Goal: Information Seeking & Learning: Find specific page/section

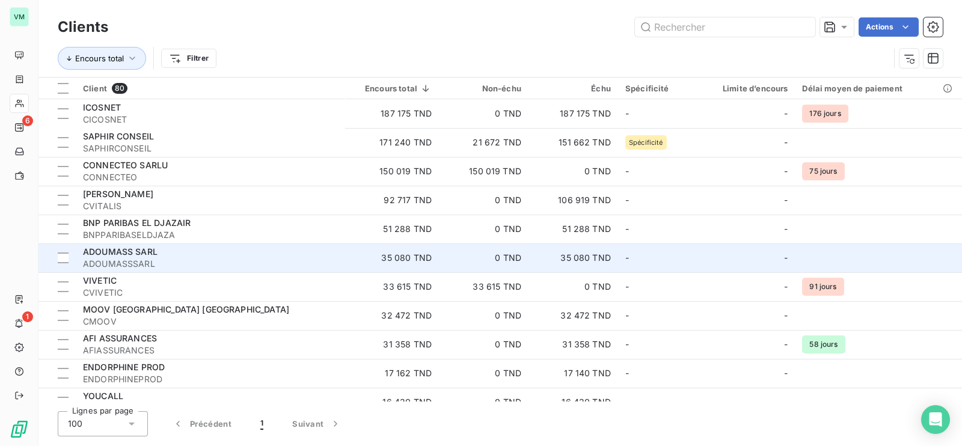
click at [323, 265] on span "ADOUMASSSARL" at bounding box center [210, 264] width 254 height 12
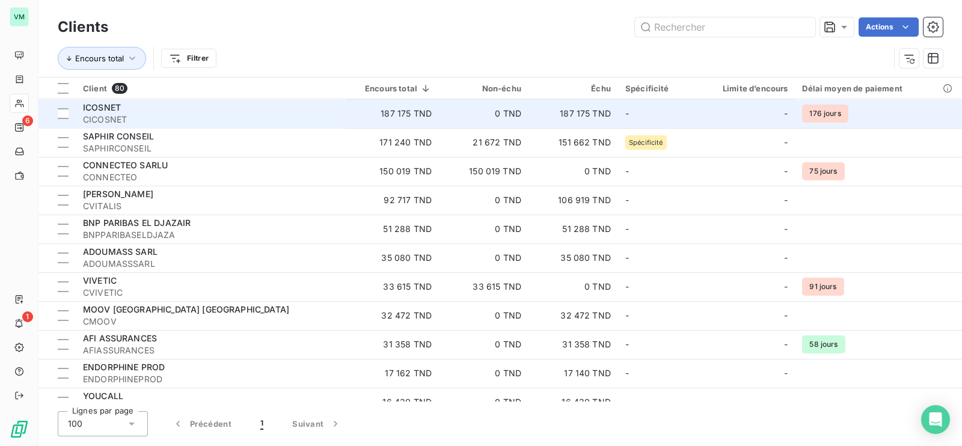
click at [150, 111] on div "ICOSNET" at bounding box center [210, 108] width 254 height 12
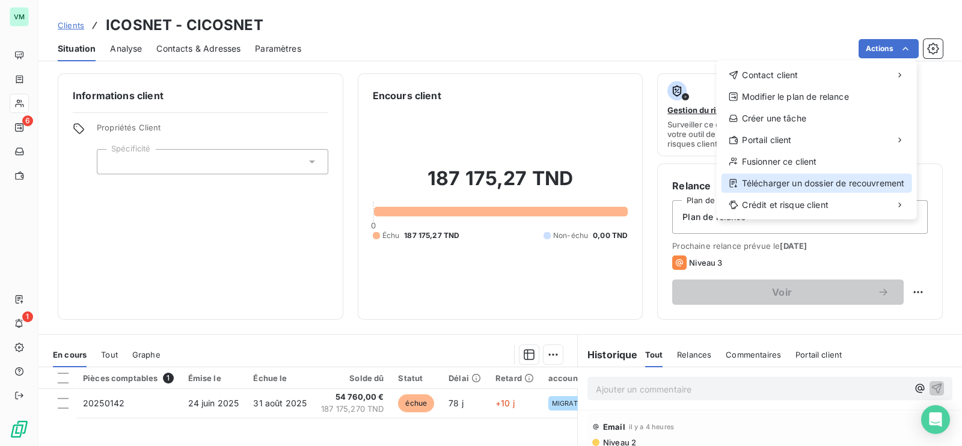
click at [770, 182] on div "Télécharger un dossier de recouvrement" at bounding box center [817, 183] width 191 height 19
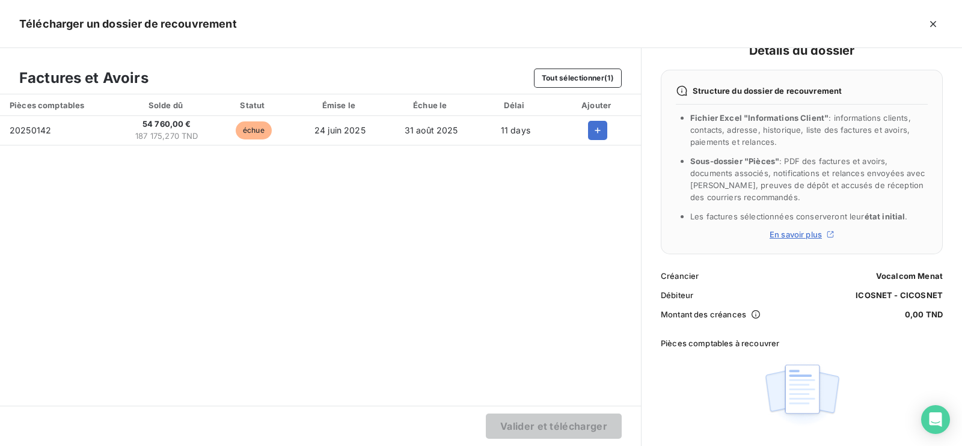
scroll to position [39, 0]
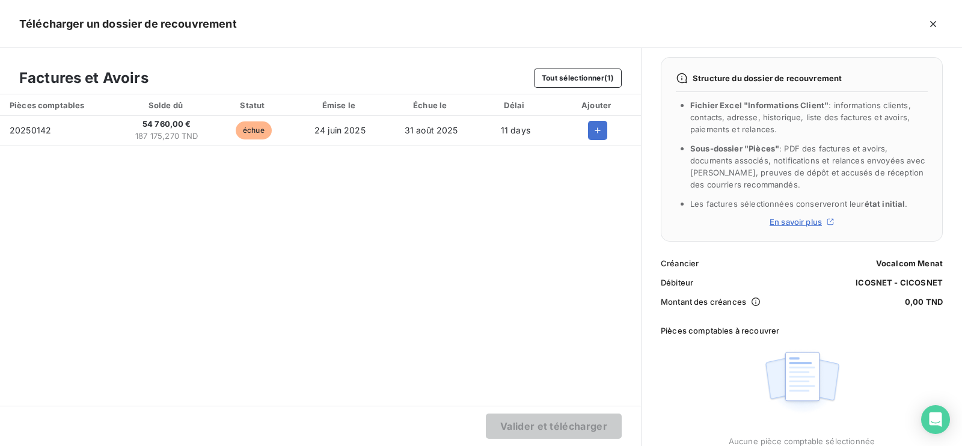
click at [542, 326] on div "Pièces comptables Solde dû Statut Émise le Échue le Délai Ajouter 20250142 54 7…" at bounding box center [320, 249] width 641 height 311
click at [456, 129] on td "31 août 2025" at bounding box center [430, 130] width 91 height 29
click at [595, 125] on icon "button" at bounding box center [598, 130] width 12 height 12
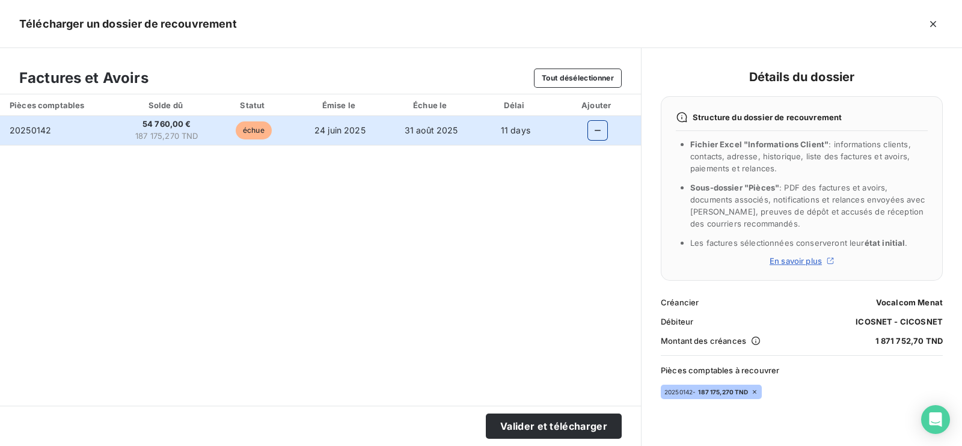
scroll to position [0, 0]
click at [543, 426] on button "Valider et télécharger" at bounding box center [554, 426] width 136 height 25
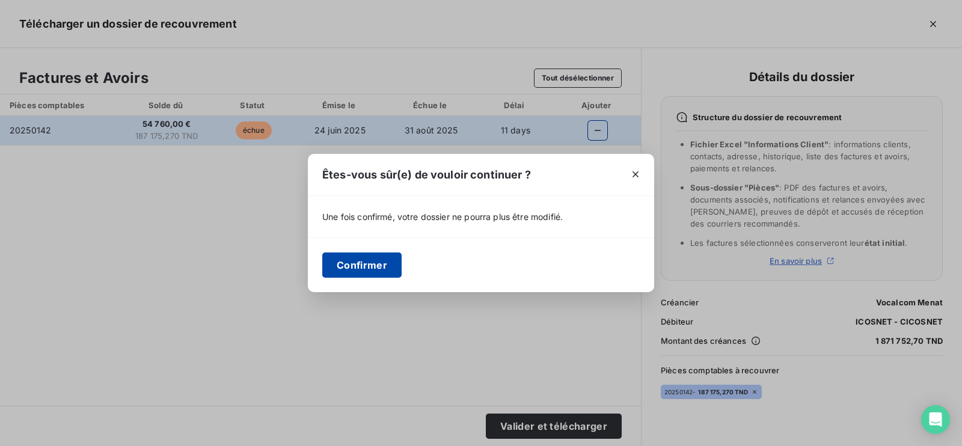
click at [370, 261] on button "Confirmer" at bounding box center [361, 265] width 79 height 25
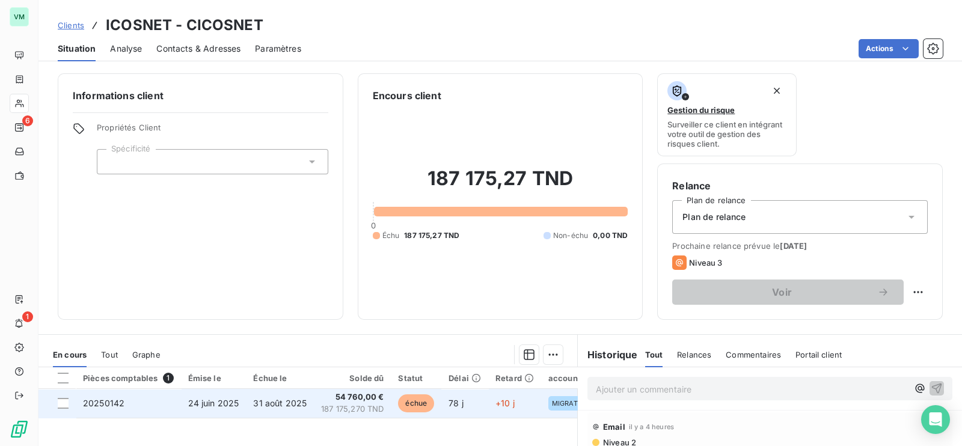
click at [273, 404] on html "VM 6 1 Clients ICOSNET - CICOSNET Situation Analyse Contacts & Adresses Paramèt…" at bounding box center [481, 223] width 962 height 446
click at [289, 402] on span "31 août 2025" at bounding box center [280, 403] width 54 height 10
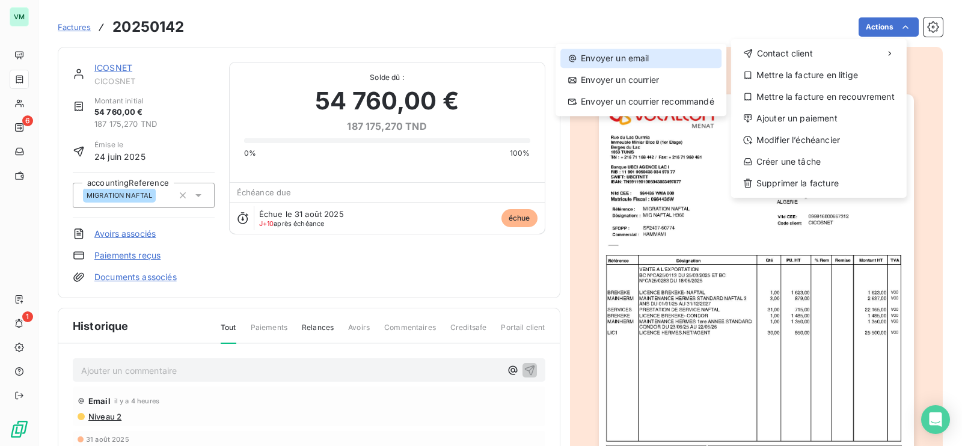
click at [622, 58] on div "Envoyer un email" at bounding box center [640, 58] width 161 height 19
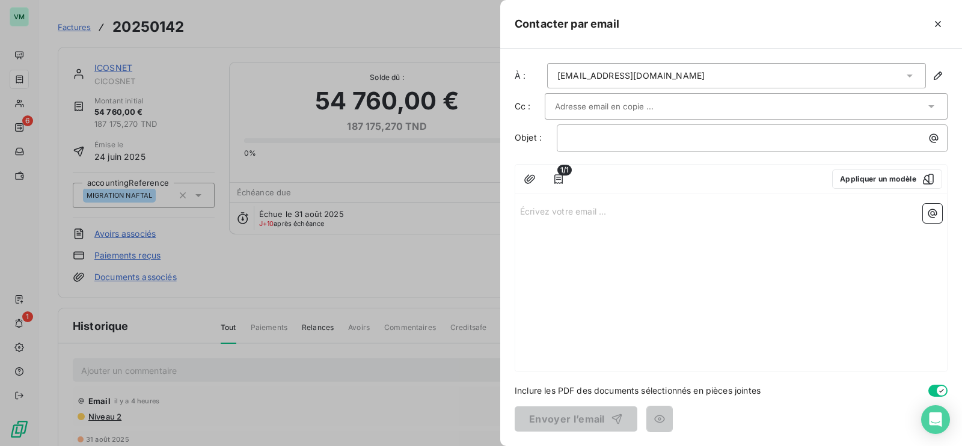
click at [370, 250] on div at bounding box center [481, 223] width 962 height 446
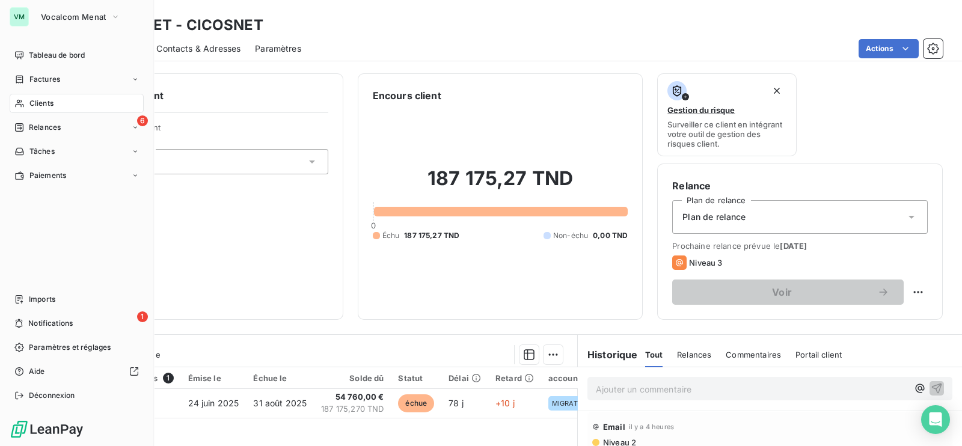
click at [45, 105] on span "Clients" at bounding box center [41, 103] width 24 height 11
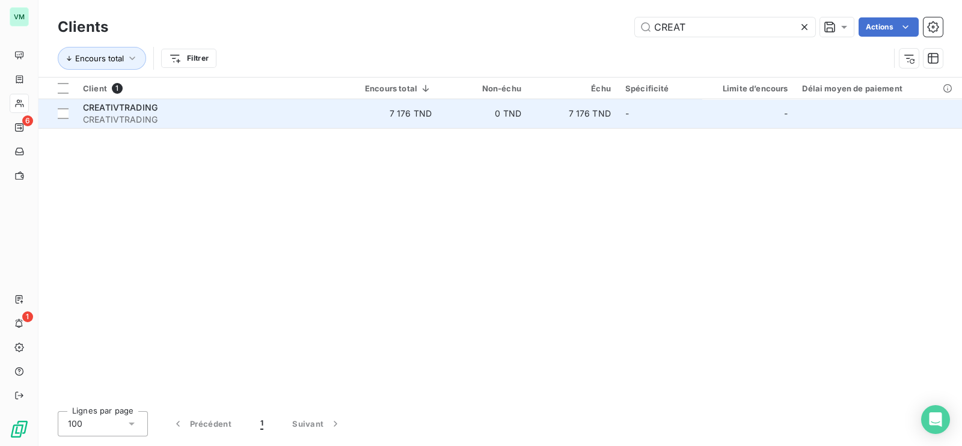
type input "CREAT"
click at [139, 114] on span "CREATIVTRADING" at bounding box center [210, 120] width 254 height 12
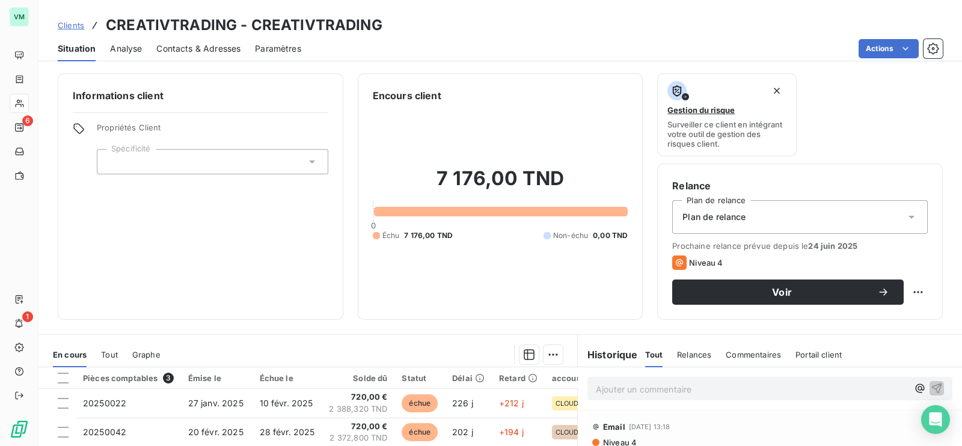
scroll to position [75, 0]
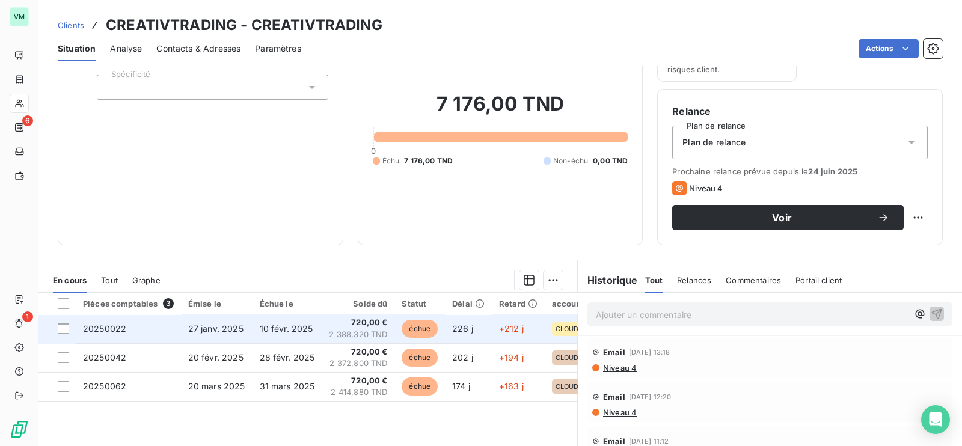
click at [388, 319] on td "720,00 € 2 388,320 TND" at bounding box center [358, 328] width 73 height 29
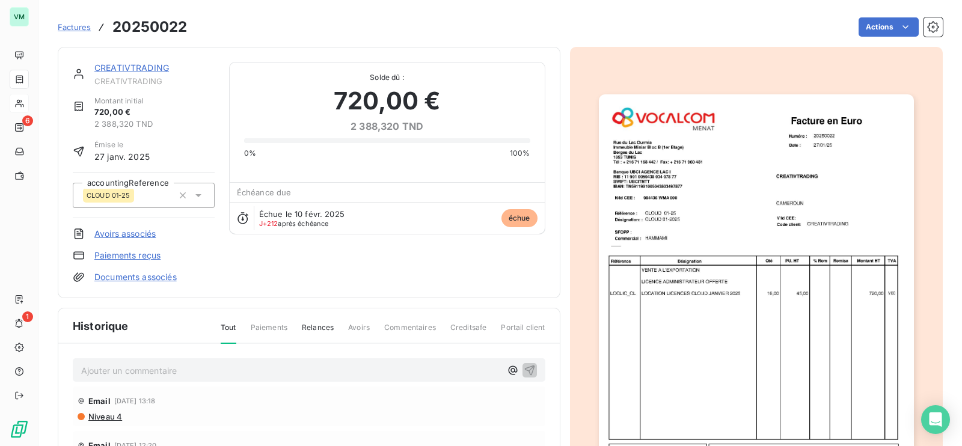
click at [709, 188] on img "button" at bounding box center [756, 317] width 315 height 446
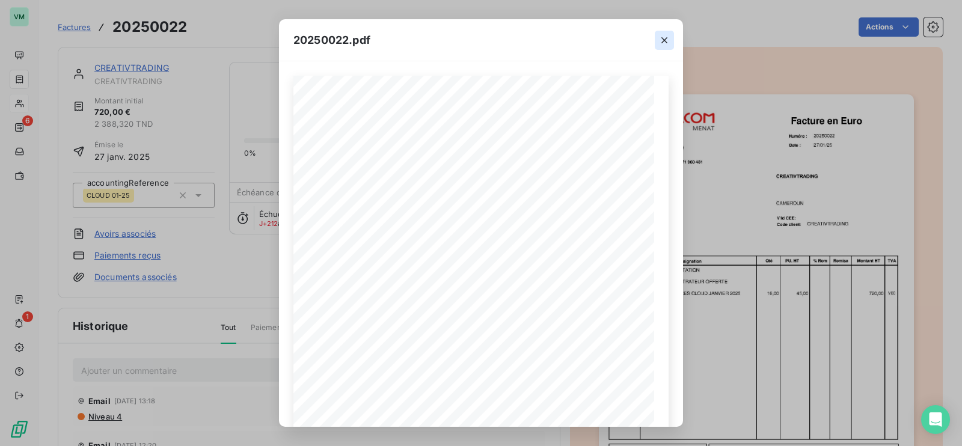
click at [667, 32] on button "button" at bounding box center [664, 40] width 19 height 19
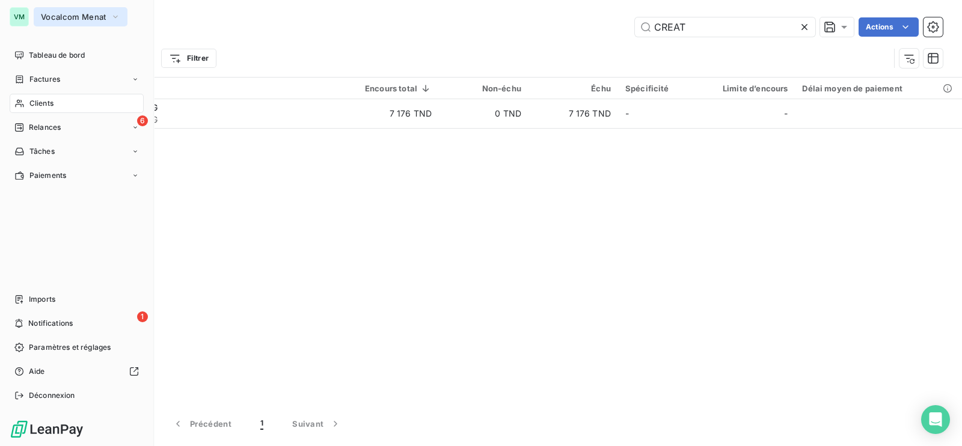
click at [69, 10] on button "Vocalcom Menat" at bounding box center [81, 16] width 94 height 19
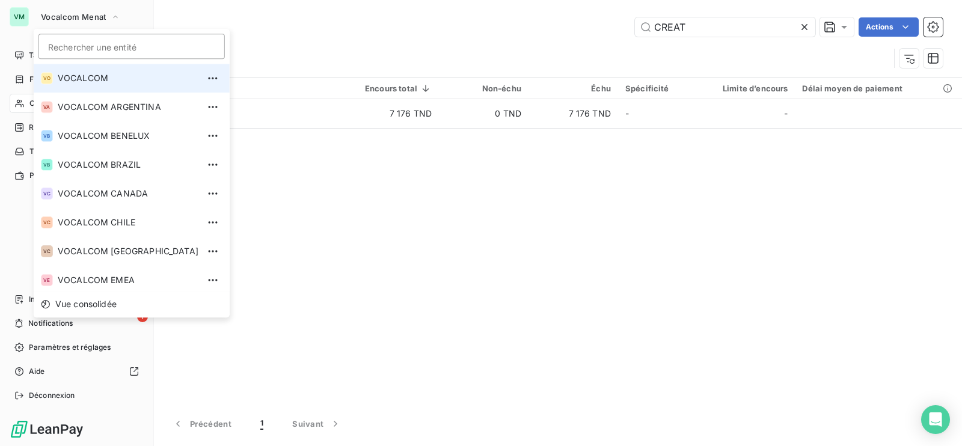
click at [114, 81] on span "VOCALCOM" at bounding box center [128, 78] width 141 height 12
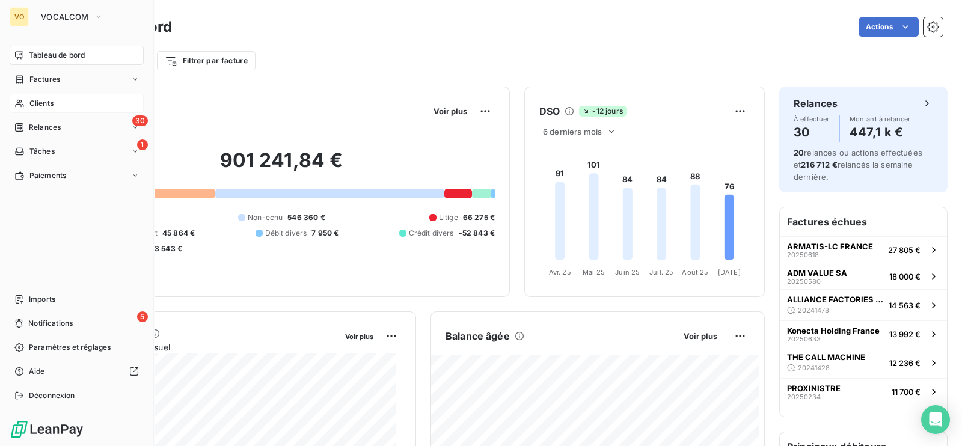
click at [40, 105] on span "Clients" at bounding box center [41, 103] width 24 height 11
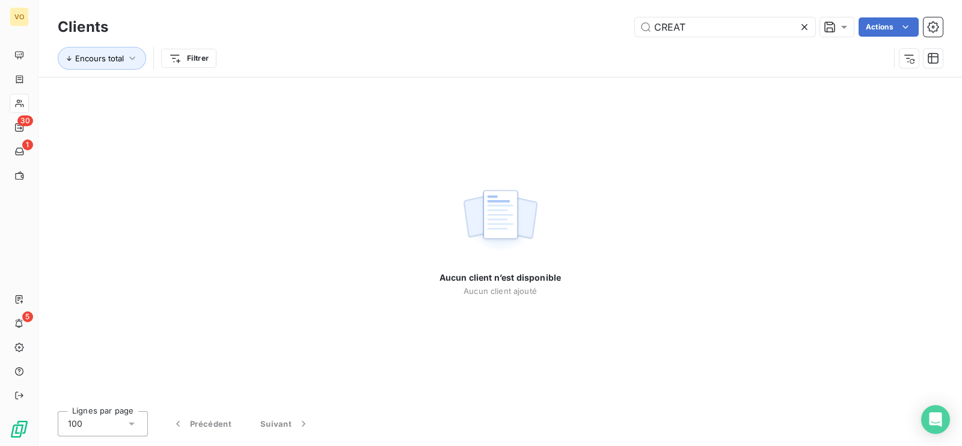
drag, startPoint x: 711, startPoint y: 23, endPoint x: 619, endPoint y: 21, distance: 92.0
click at [619, 21] on div "CREAT Actions" at bounding box center [533, 26] width 820 height 19
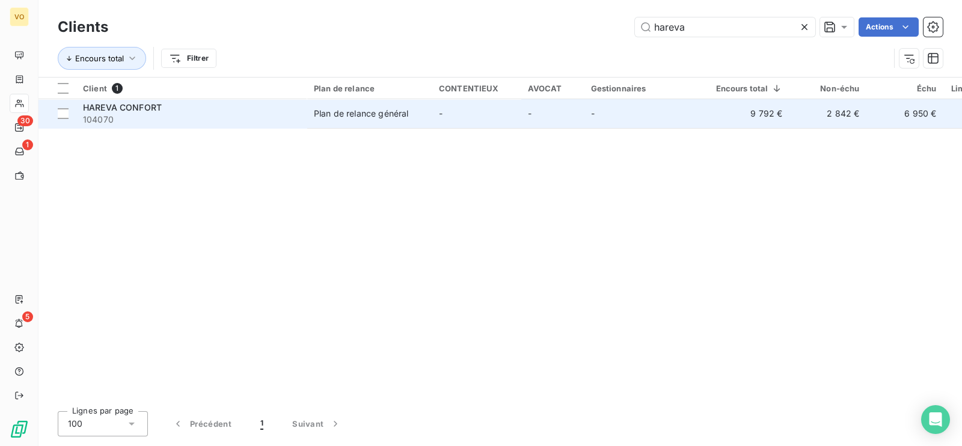
type input "hareva"
click at [311, 122] on td "Plan de relance général" at bounding box center [369, 113] width 125 height 29
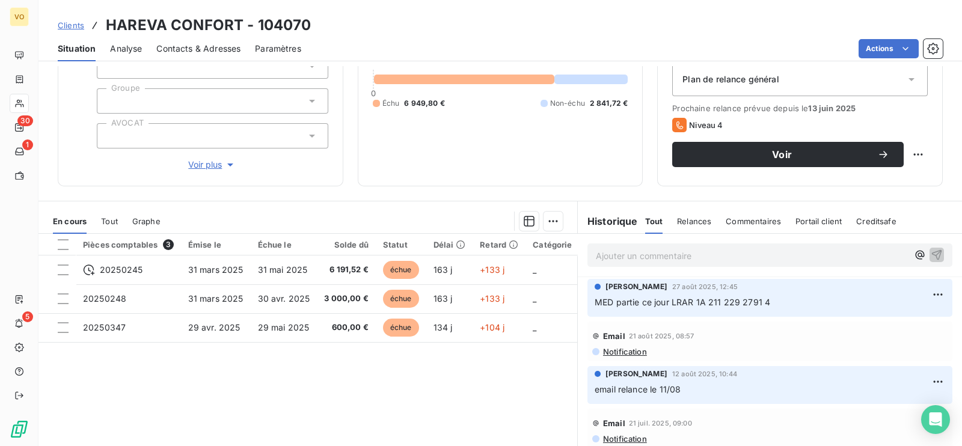
scroll to position [150, 0]
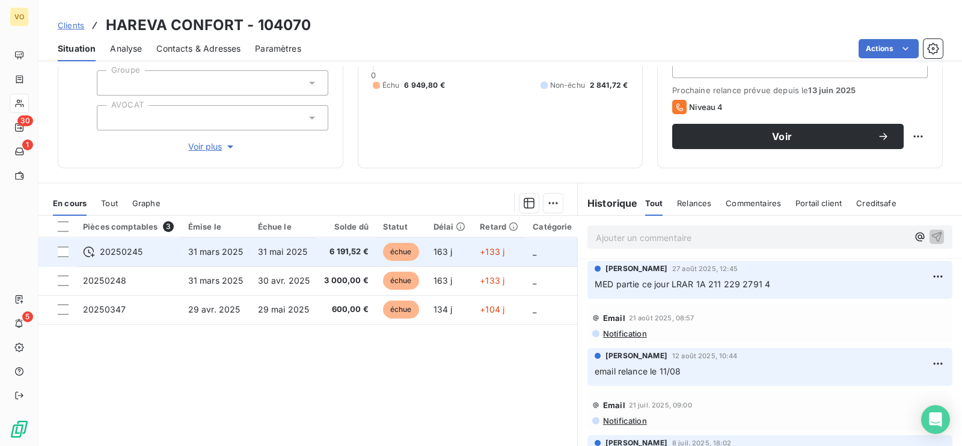
click at [251, 253] on td "31 mai 2025" at bounding box center [284, 252] width 67 height 29
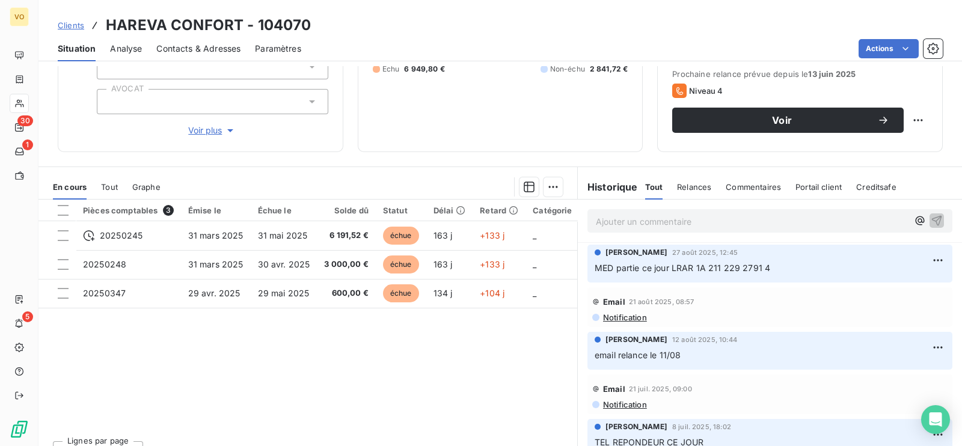
scroll to position [186, 0]
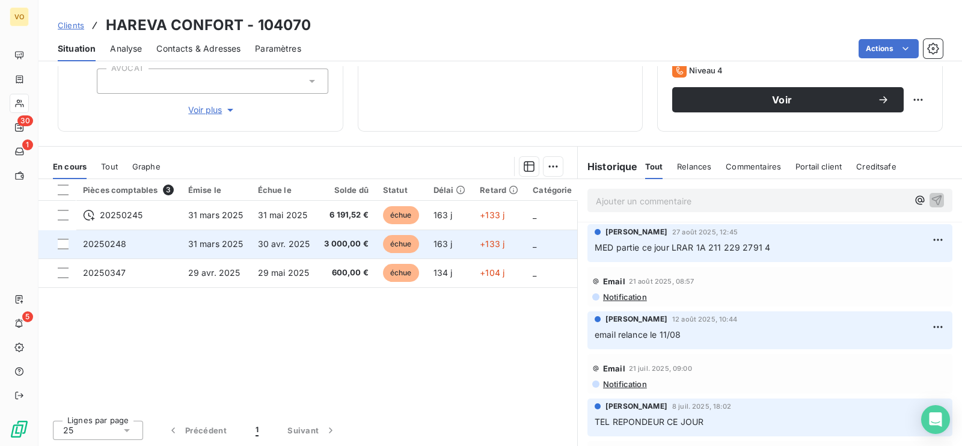
click at [351, 244] on span "3 000,00 €" at bounding box center [346, 244] width 44 height 12
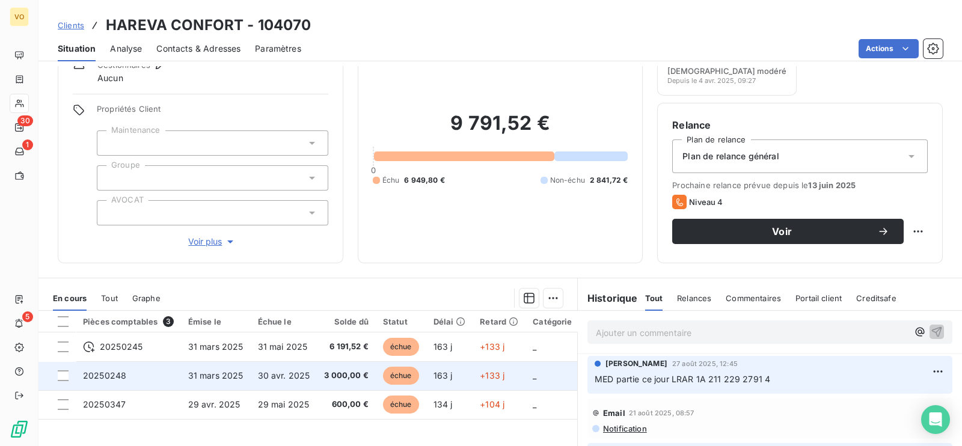
scroll to position [150, 0]
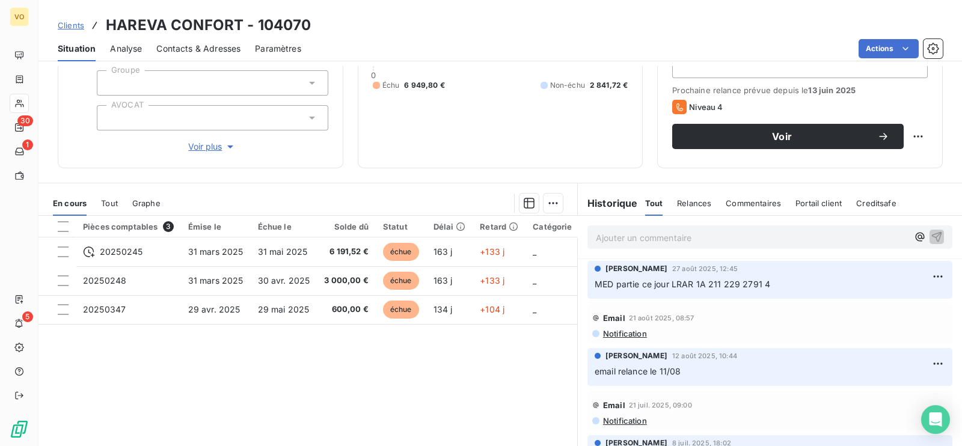
click at [316, 373] on div "Pièces comptables 3 Émise le Échue le Solde dû Statut Délai Retard Catégorie ac…" at bounding box center [307, 331] width 539 height 231
drag, startPoint x: 517, startPoint y: 387, endPoint x: 524, endPoint y: 387, distance: 6.6
click at [517, 387] on div "Pièces comptables 3 Émise le Échue le Solde dû Statut Délai Retard Catégorie ac…" at bounding box center [307, 331] width 539 height 231
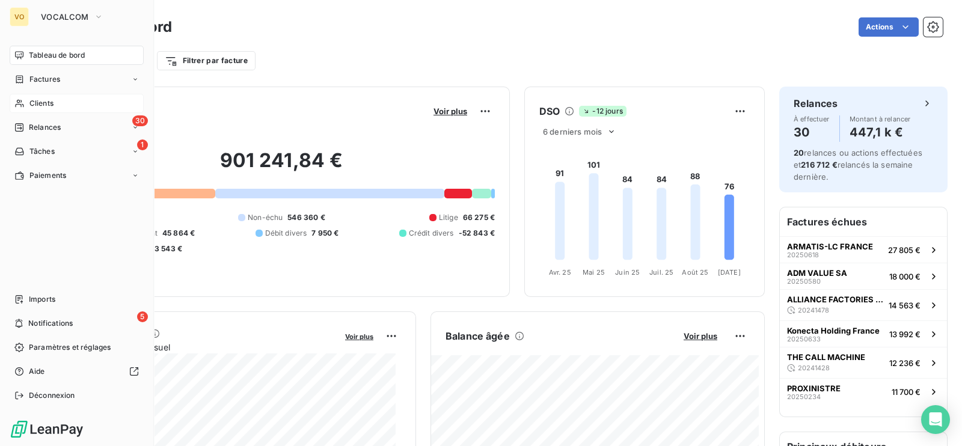
click at [39, 103] on span "Clients" at bounding box center [41, 103] width 24 height 11
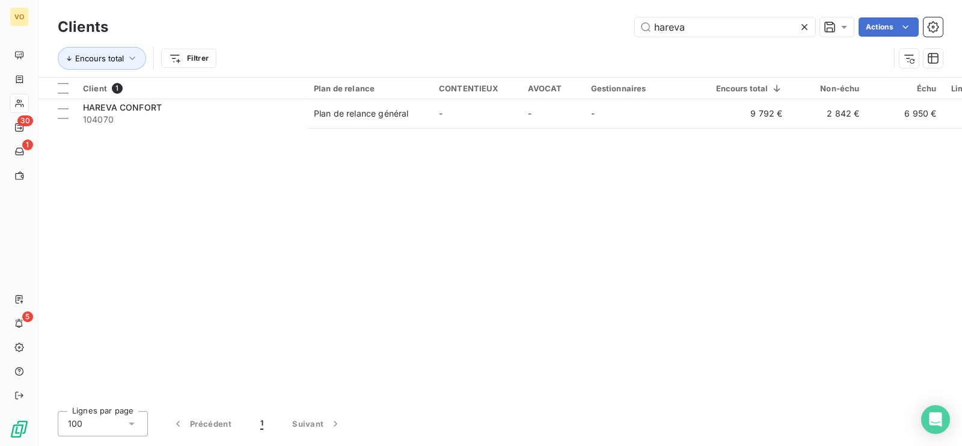
drag, startPoint x: 686, startPoint y: 25, endPoint x: 626, endPoint y: 16, distance: 60.8
click at [626, 16] on div "Clients hareva Actions" at bounding box center [500, 26] width 885 height 25
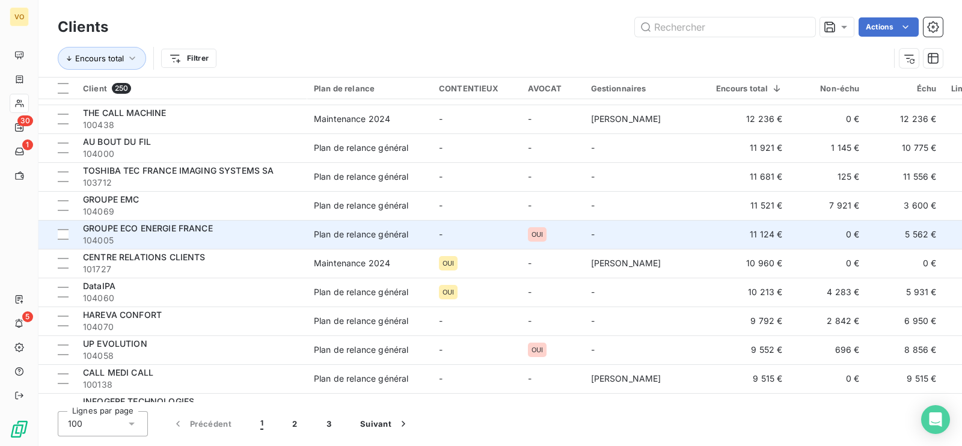
scroll to position [526, 0]
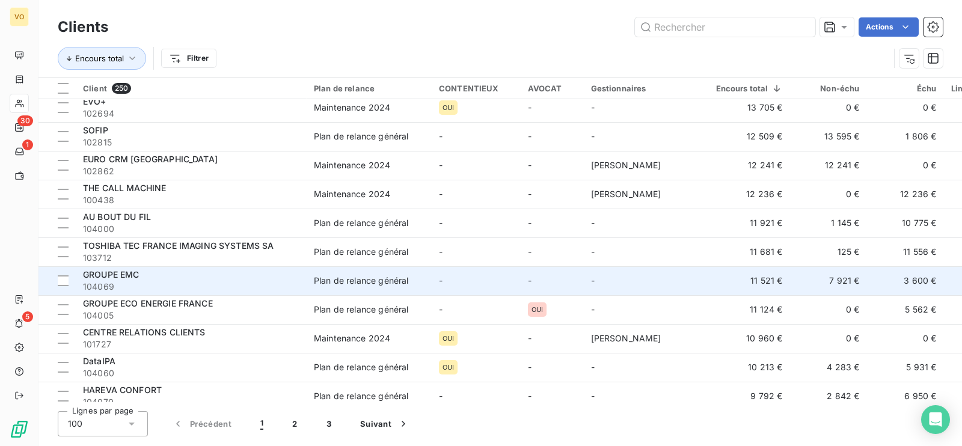
drag, startPoint x: 126, startPoint y: 274, endPoint x: 134, endPoint y: 270, distance: 8.6
click at [129, 272] on span "GROUPE EMC" at bounding box center [111, 274] width 57 height 10
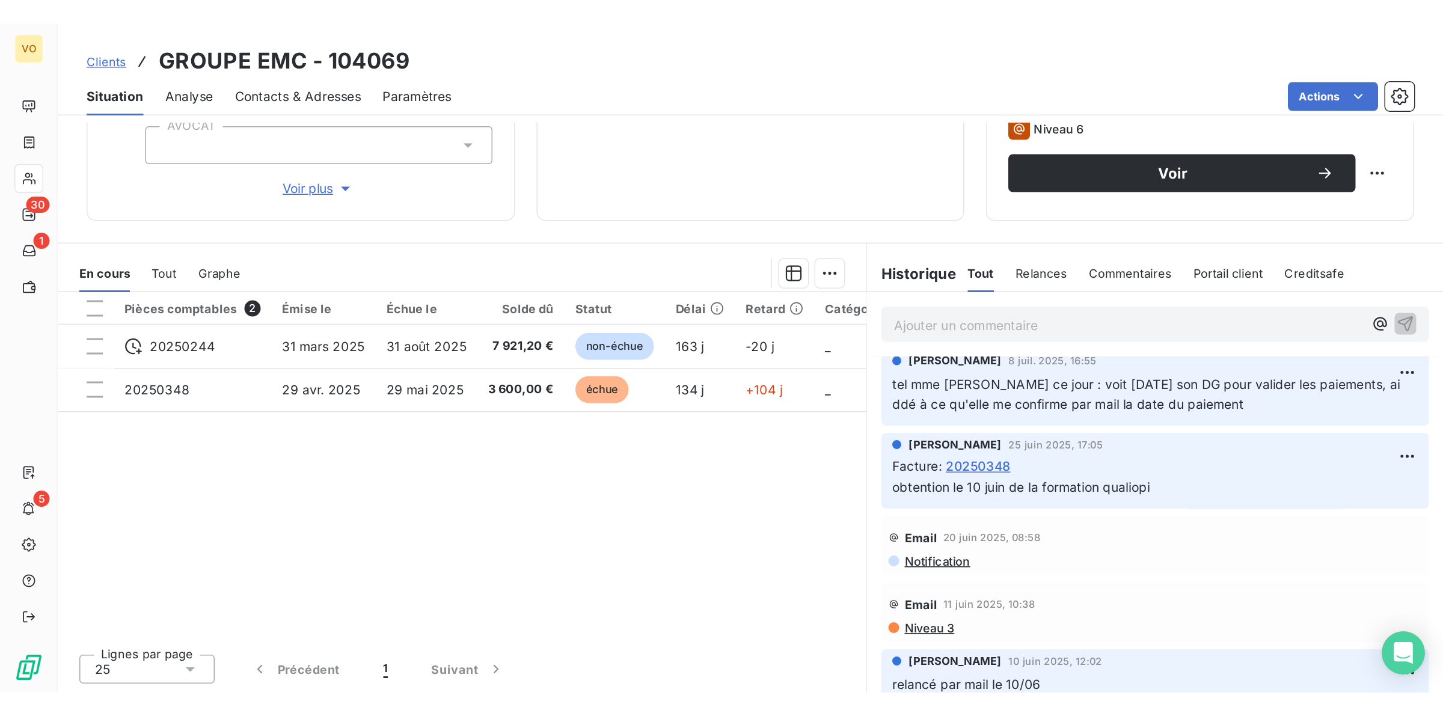
scroll to position [451, 0]
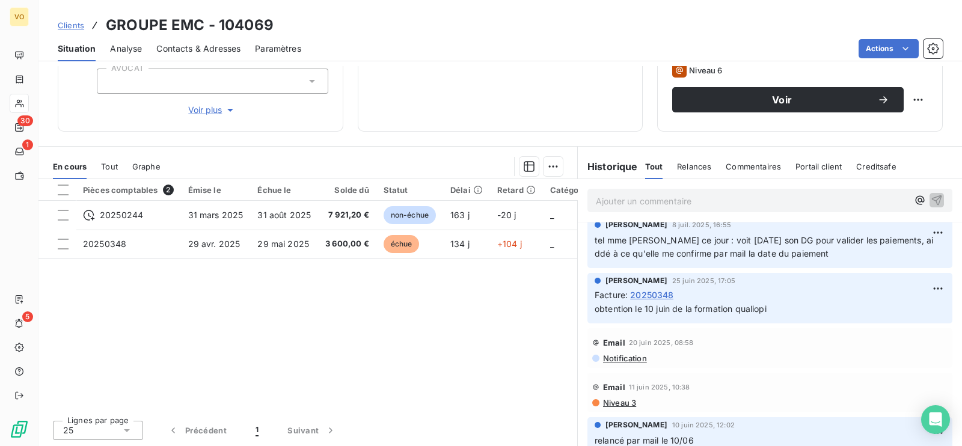
drag, startPoint x: 369, startPoint y: 372, endPoint x: 383, endPoint y: 372, distance: 13.8
click at [369, 372] on div "Pièces comptables 2 Émise le Échue le Solde dû Statut Délai Retard Catégorie ac…" at bounding box center [307, 294] width 539 height 231
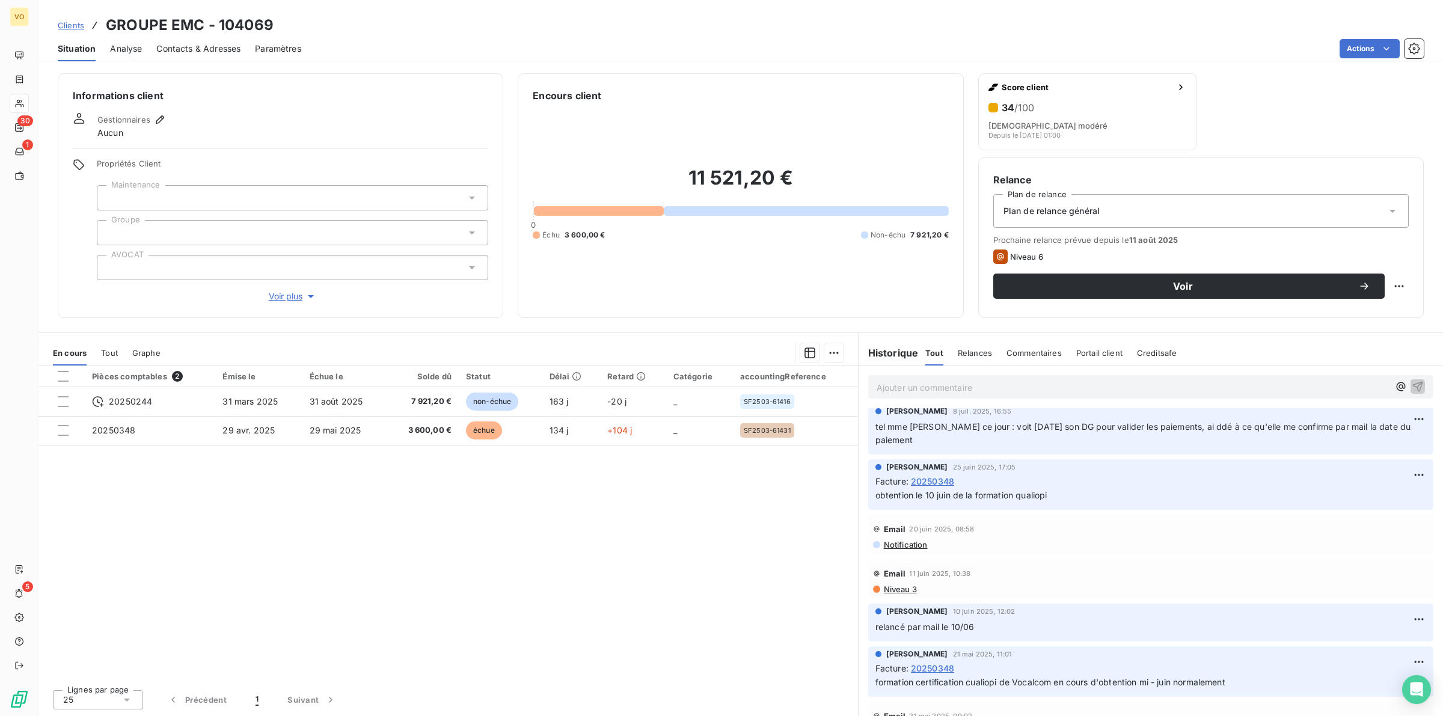
click at [326, 446] on div "Pièces comptables 2 Émise le Échue le Solde dû Statut Délai Retard Catégorie ac…" at bounding box center [448, 523] width 820 height 314
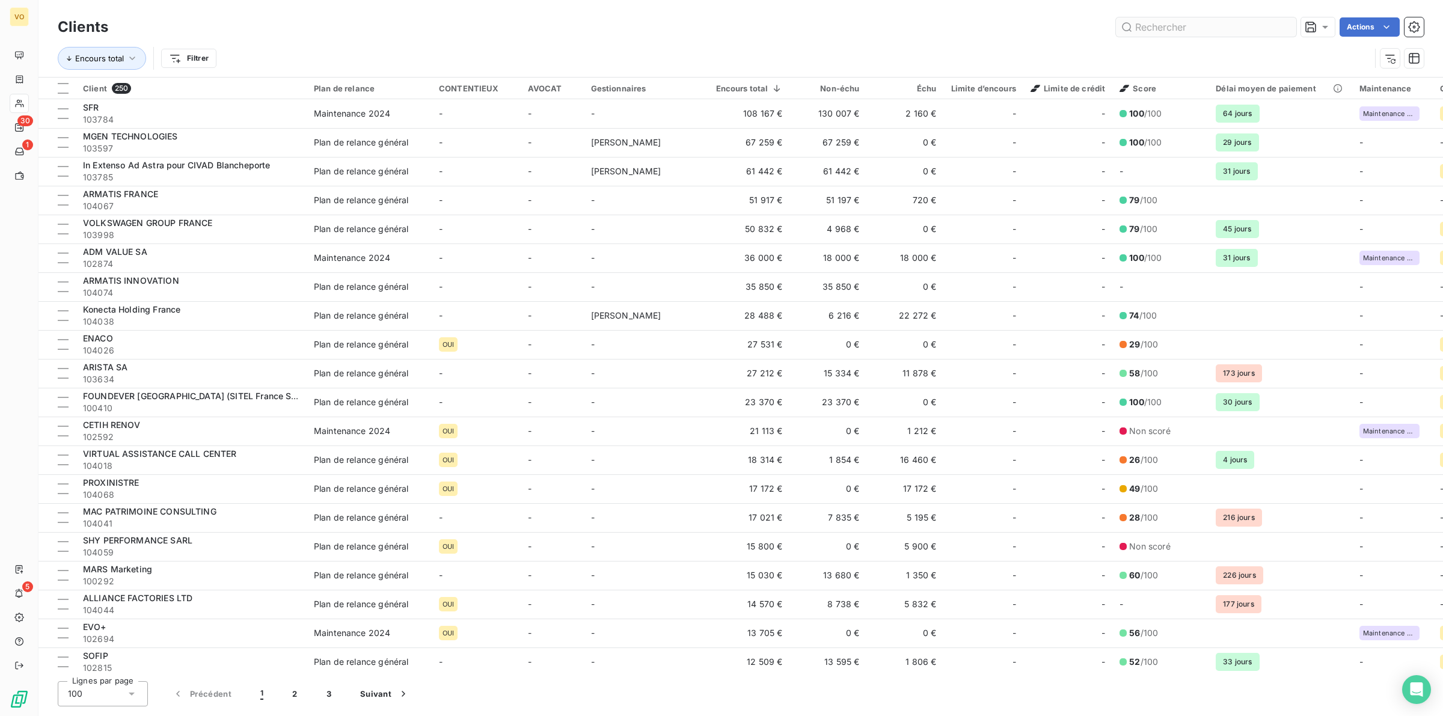
click at [961, 26] on input "text" at bounding box center [1206, 26] width 180 height 19
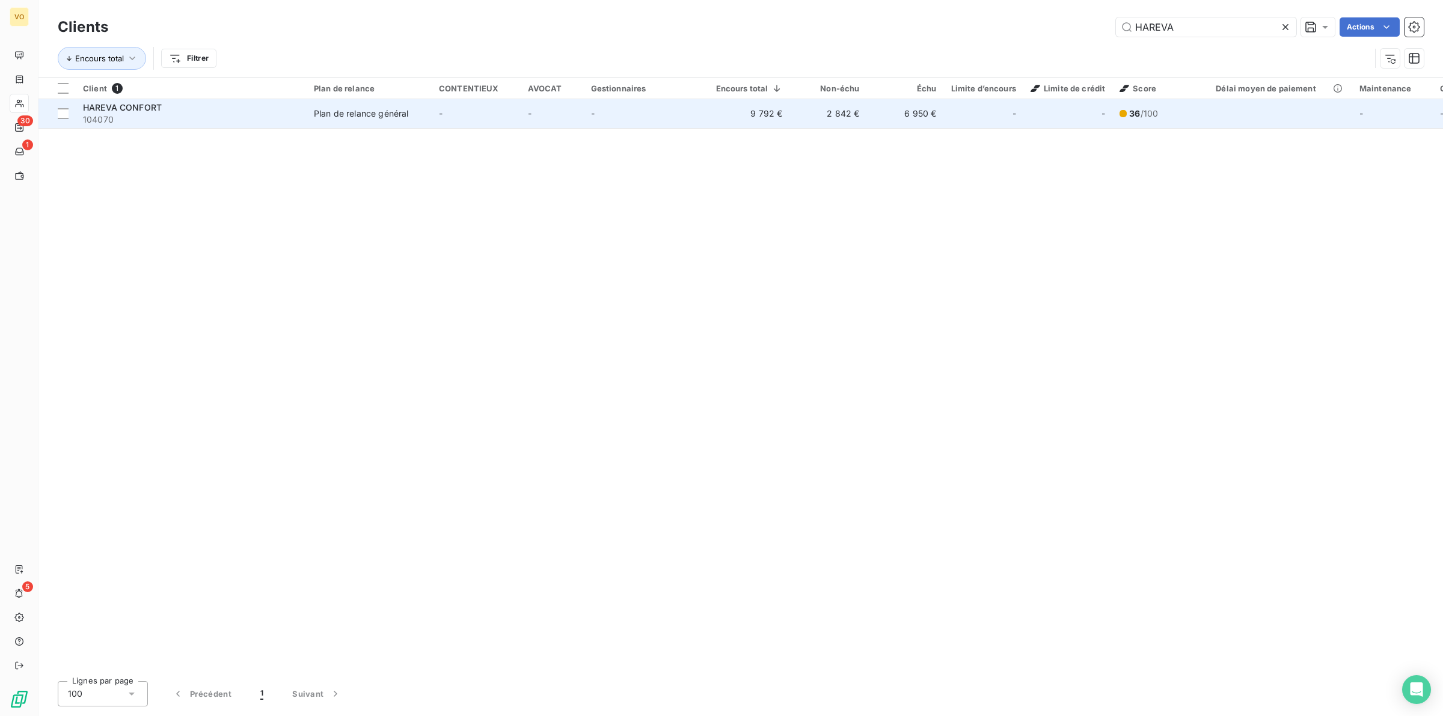
type input "HAREVA"
click at [184, 109] on div "HAREVA CONFORT" at bounding box center [191, 108] width 216 height 12
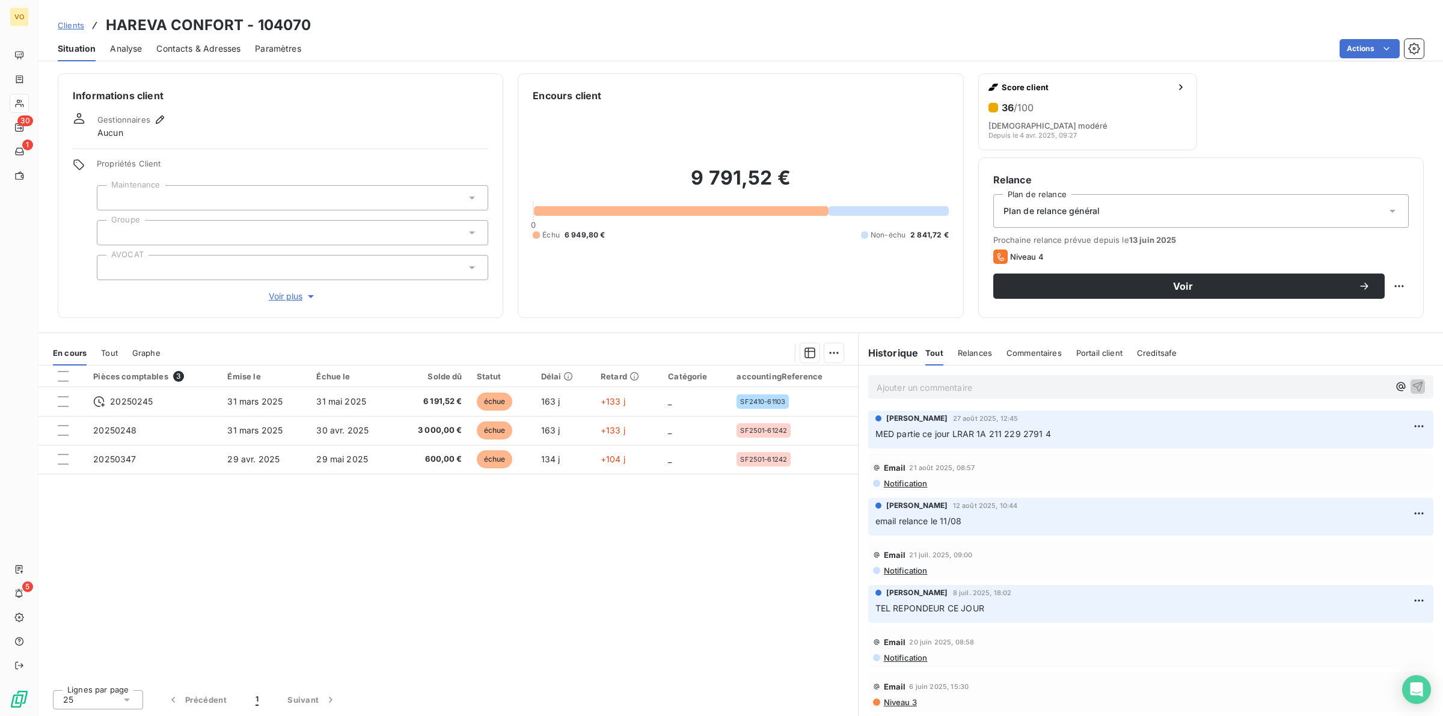
drag, startPoint x: 474, startPoint y: 545, endPoint x: 600, endPoint y: 552, distance: 126.4
click at [475, 446] on div "Pièces comptables 3 Émise le Échue le Solde dû Statut Délai Retard Catégorie ac…" at bounding box center [448, 523] width 820 height 314
click at [654, 446] on div "Pièces comptables 3 Émise le Échue le Solde dû Statut Délai Retard Catégorie ac…" at bounding box center [448, 523] width 820 height 314
click at [566, 446] on div "Pièces comptables 3 Émise le Échue le Solde dû Statut Délai Retard Catégorie ac…" at bounding box center [448, 523] width 820 height 314
click at [472, 446] on div "Pièces comptables 3 Émise le Échue le Solde dû Statut Délai Retard Catégorie ac…" at bounding box center [448, 523] width 820 height 314
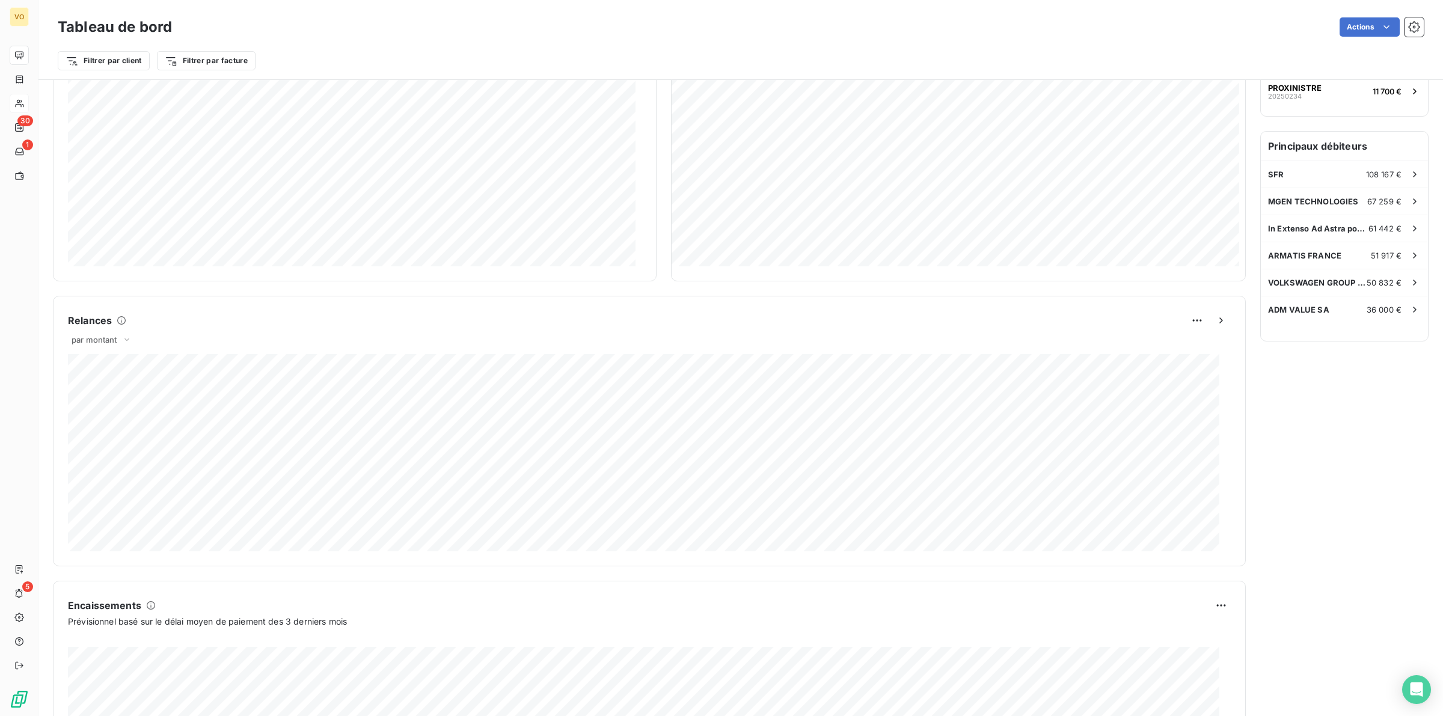
scroll to position [1, 0]
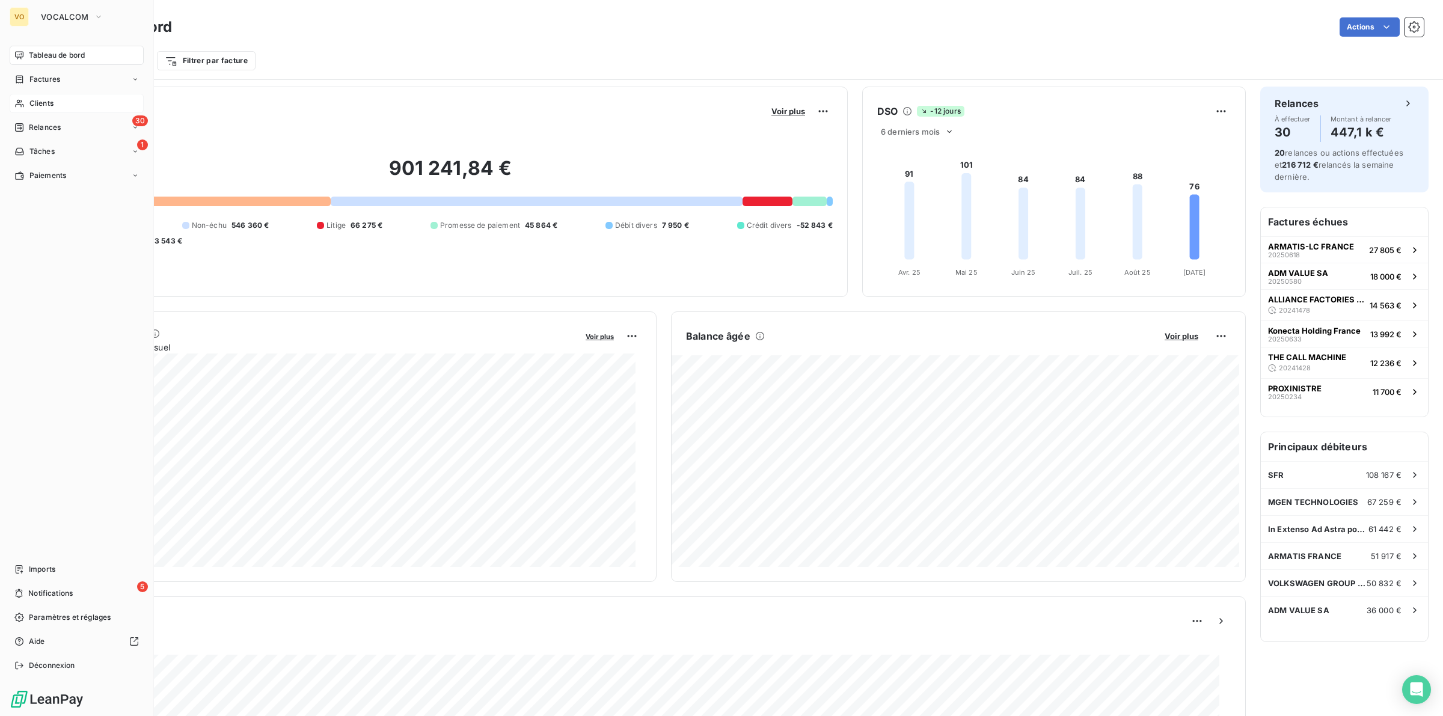
click at [44, 103] on span "Clients" at bounding box center [41, 103] width 24 height 11
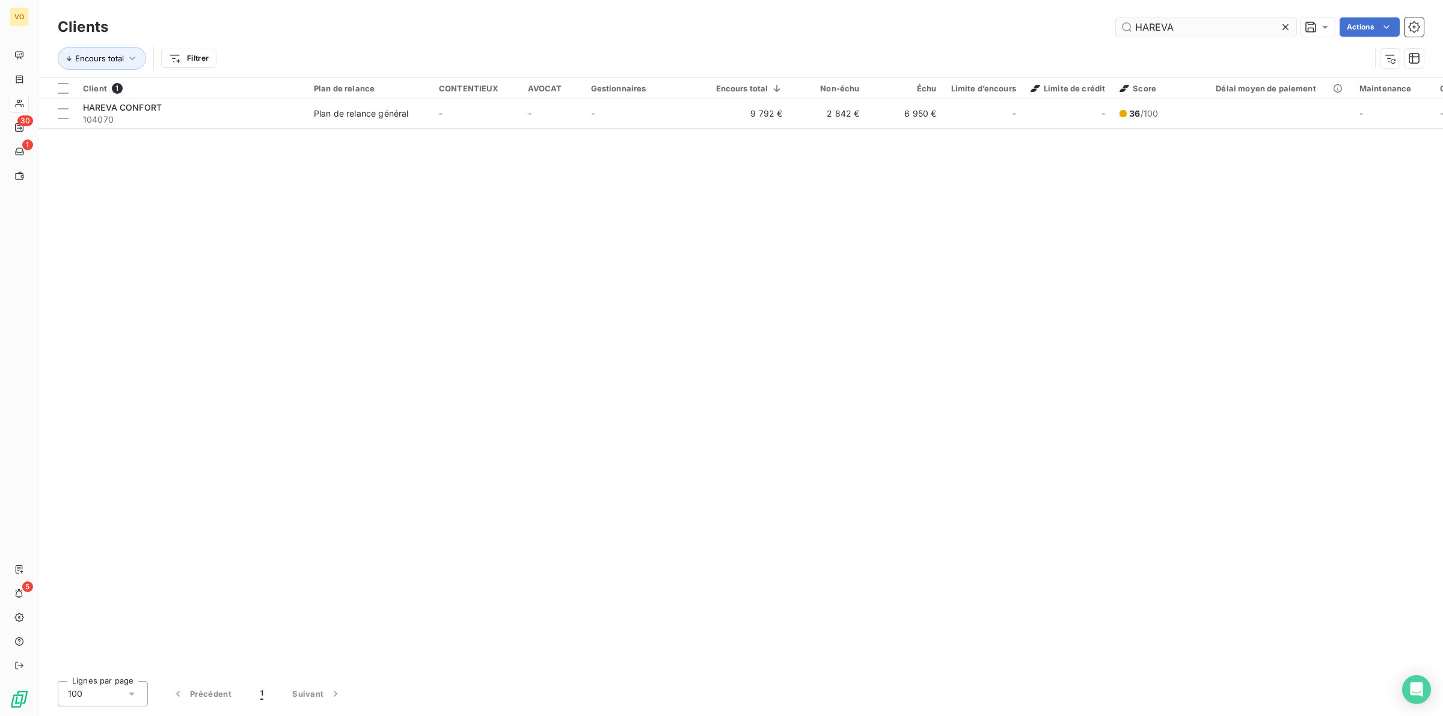
drag, startPoint x: 1173, startPoint y: 30, endPoint x: 1118, endPoint y: 20, distance: 55.7
click at [961, 20] on input "HAREVA" at bounding box center [1206, 26] width 180 height 19
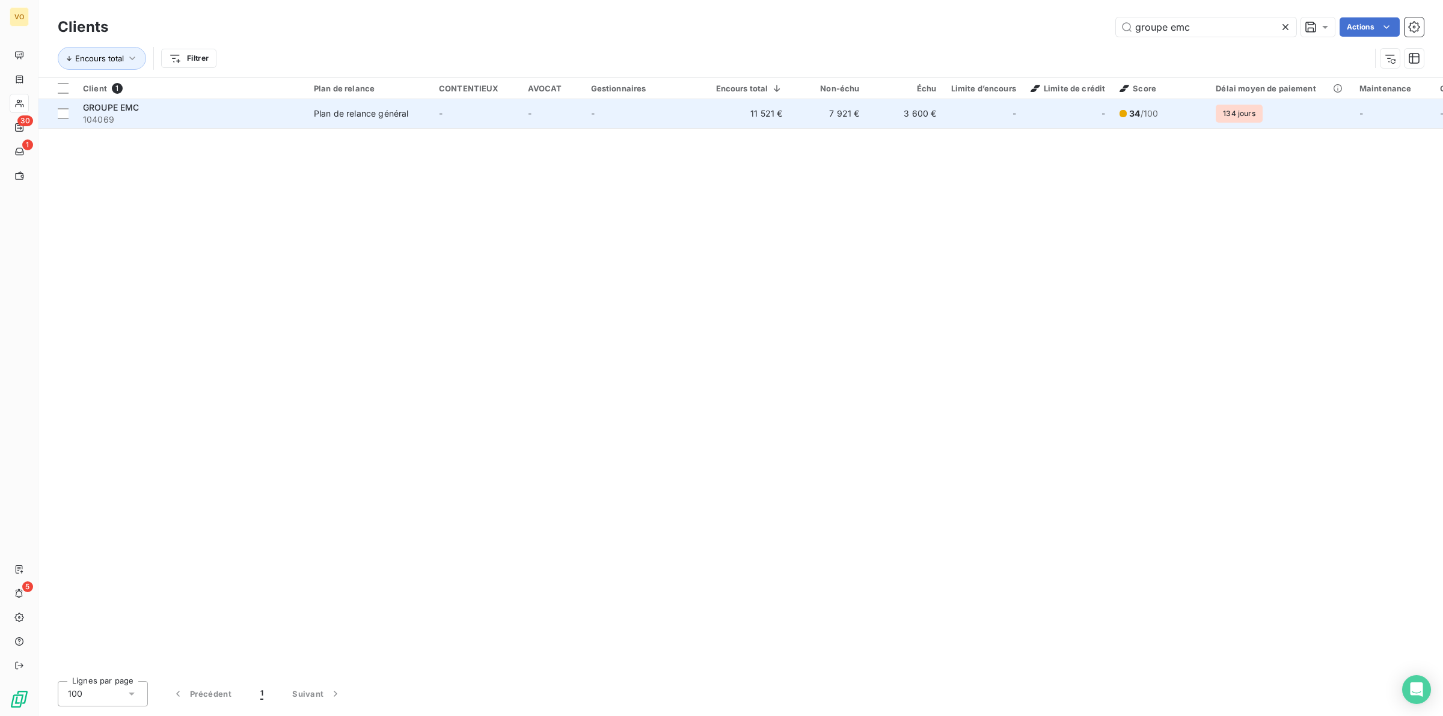
type input "groupe emc"
click at [224, 115] on span "104069" at bounding box center [191, 120] width 216 height 12
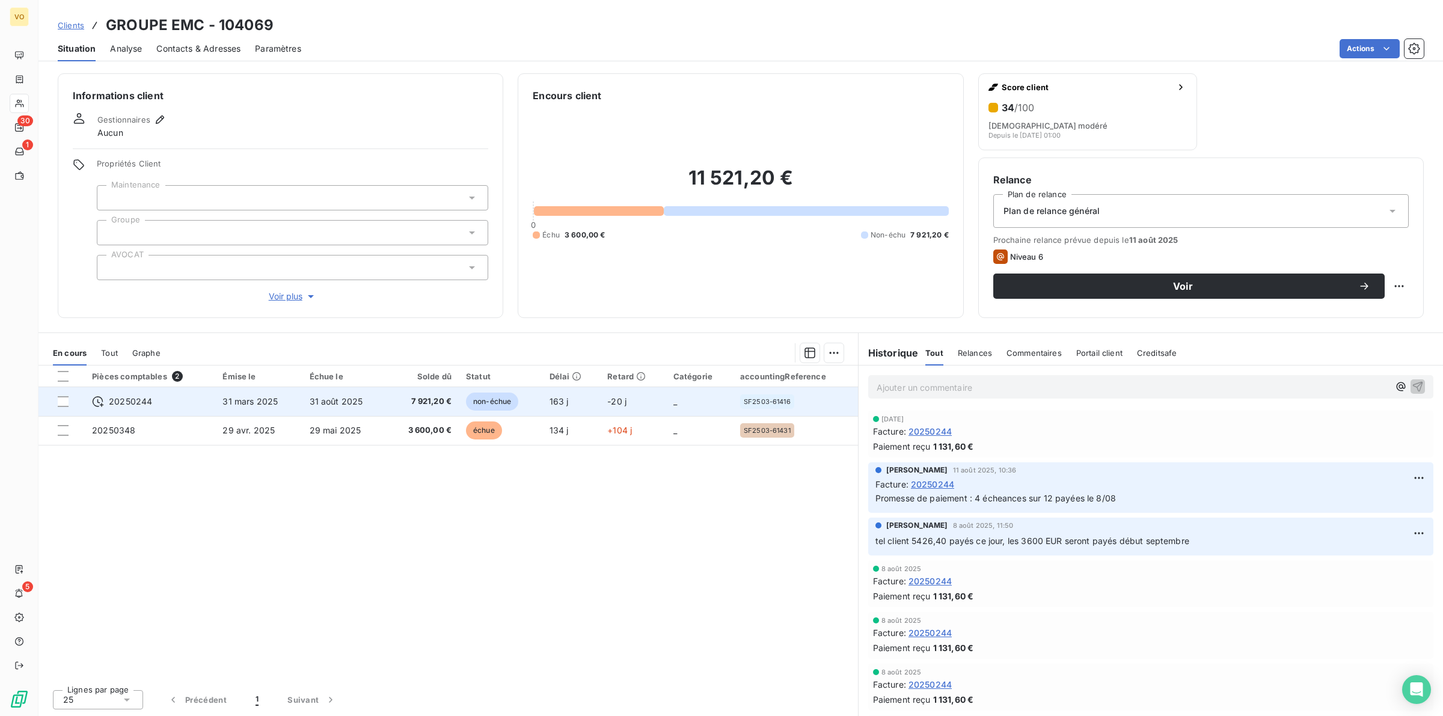
click at [415, 398] on span "7 921,20 €" at bounding box center [423, 402] width 58 height 12
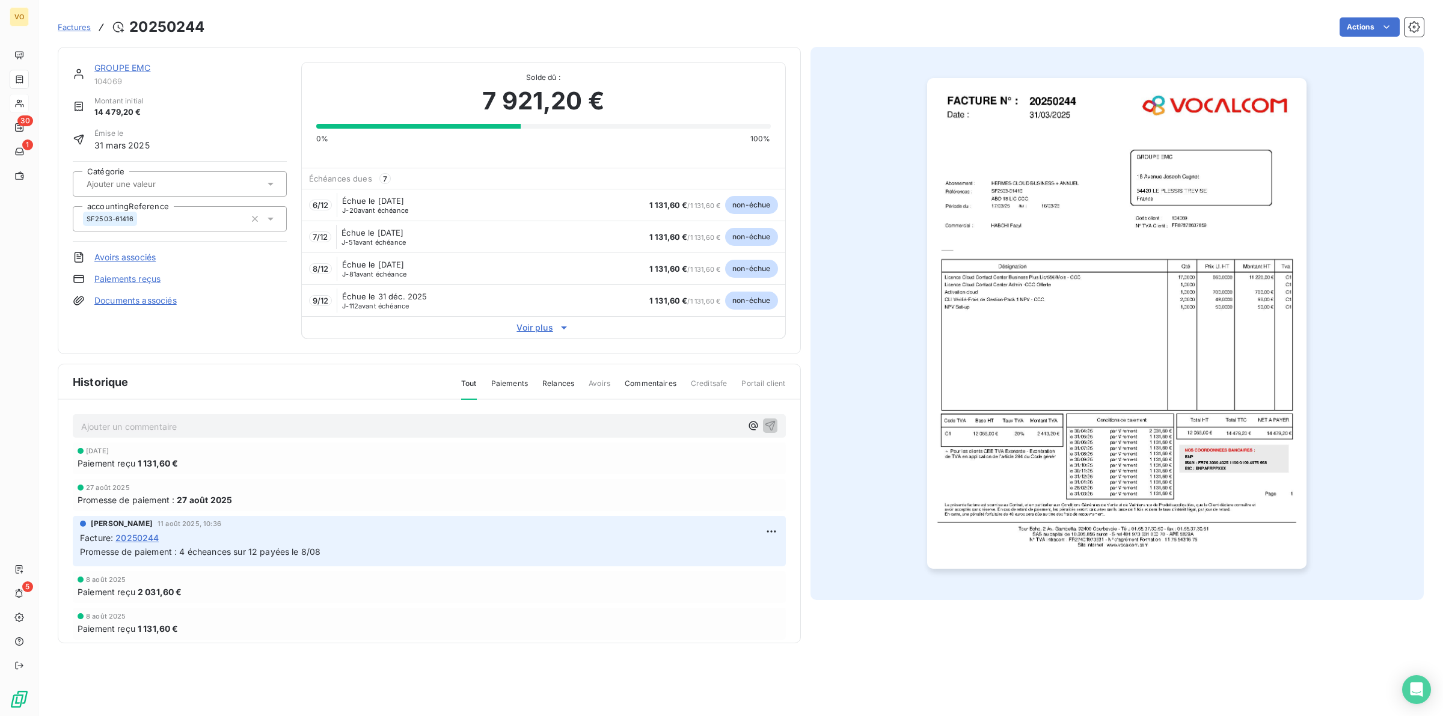
click at [961, 337] on img "button" at bounding box center [1116, 323] width 379 height 491
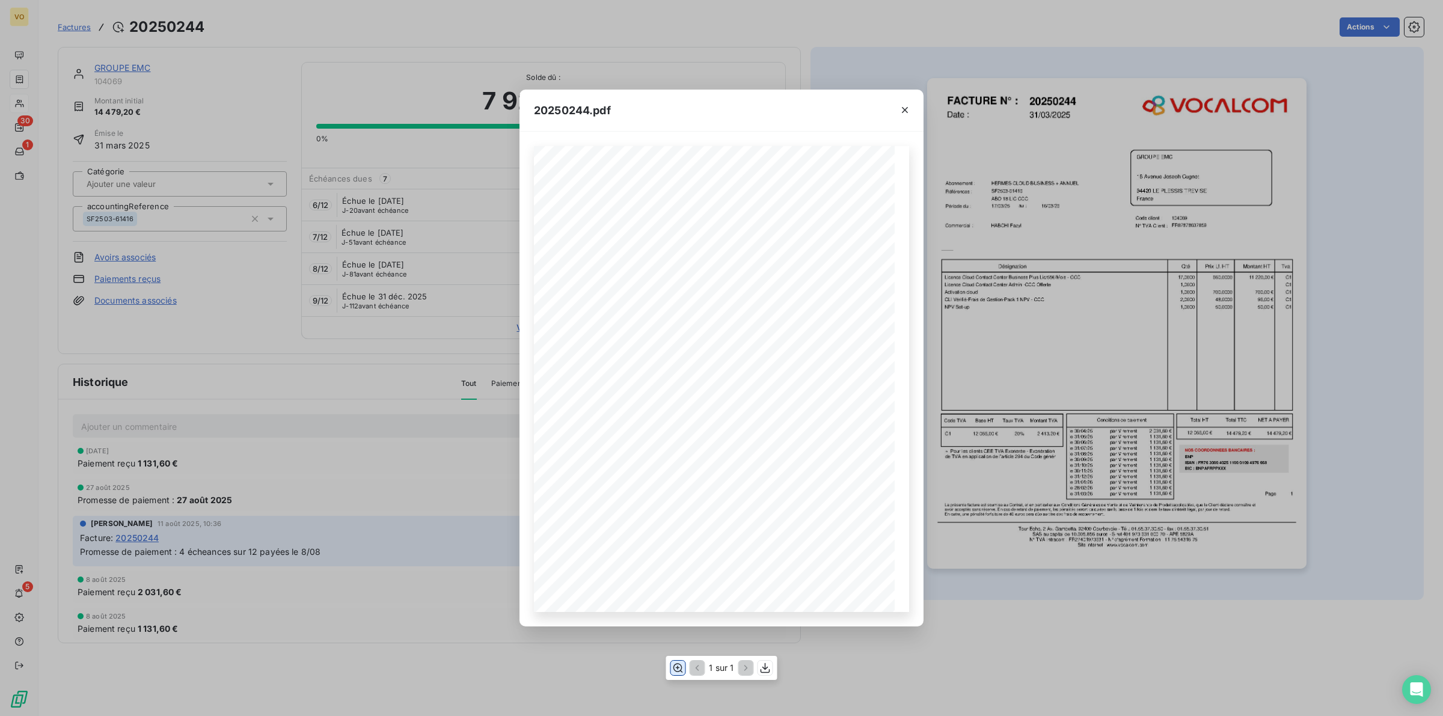
click at [678, 446] on icon "button" at bounding box center [678, 668] width 10 height 9
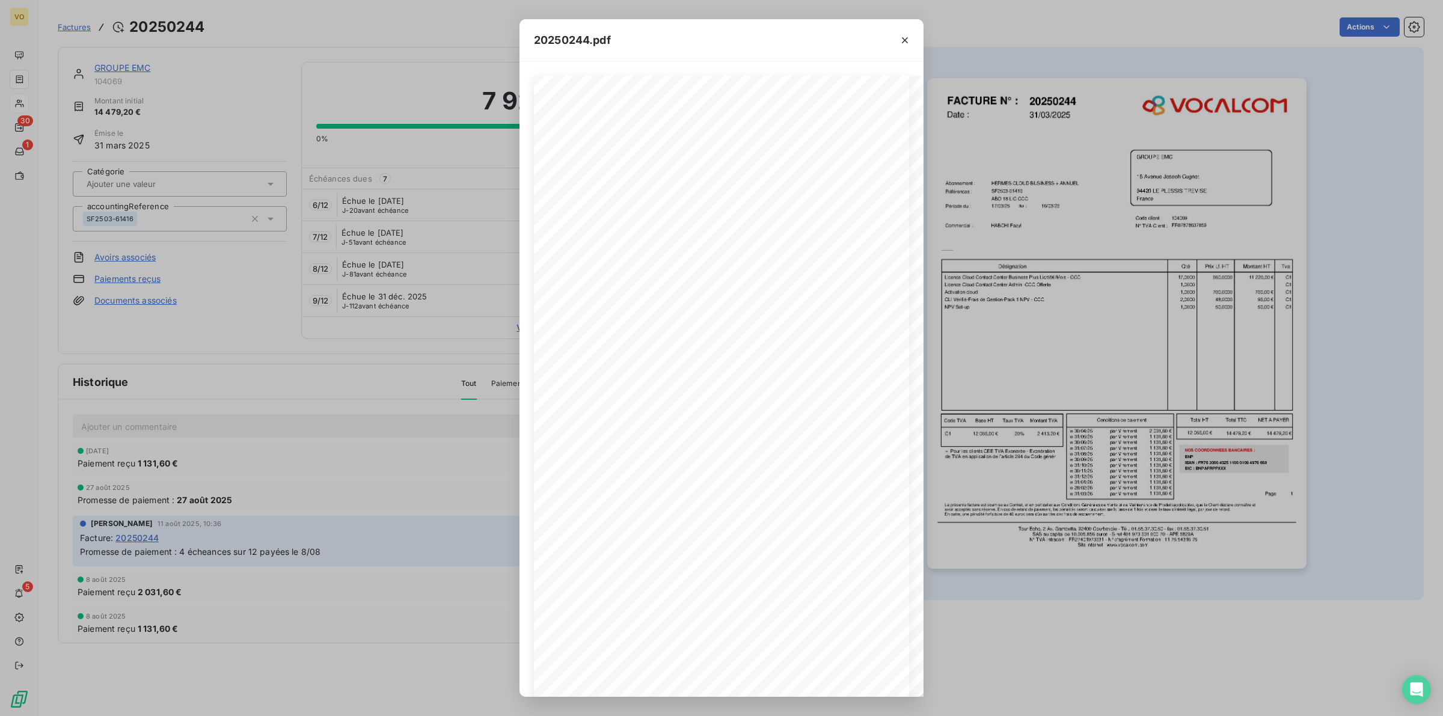
click at [452, 305] on div "20250244.pdf Références : FACTURE N° : GROUPE EMC [STREET_ADDRESS][PERSON_NAME]…" at bounding box center [721, 358] width 1443 height 716
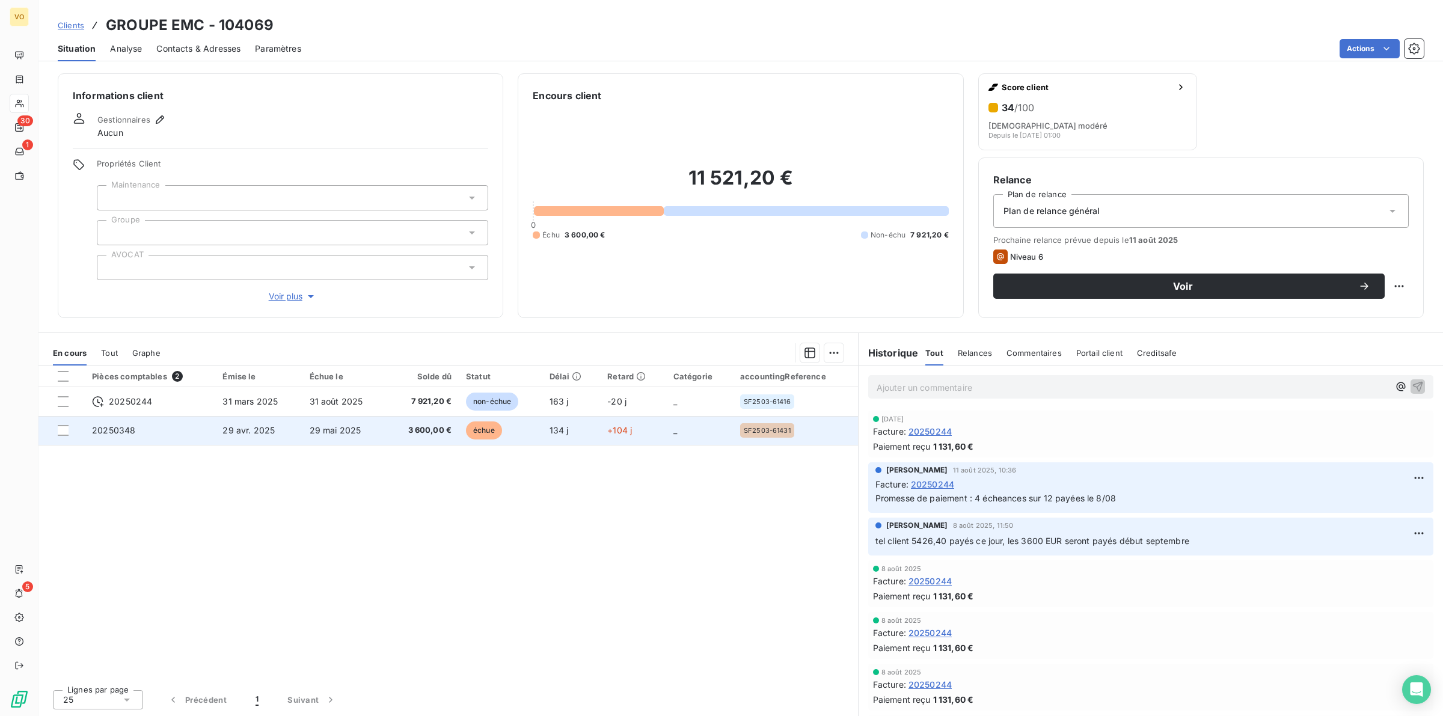
click at [221, 431] on td "29 avr. 2025" at bounding box center [258, 430] width 87 height 29
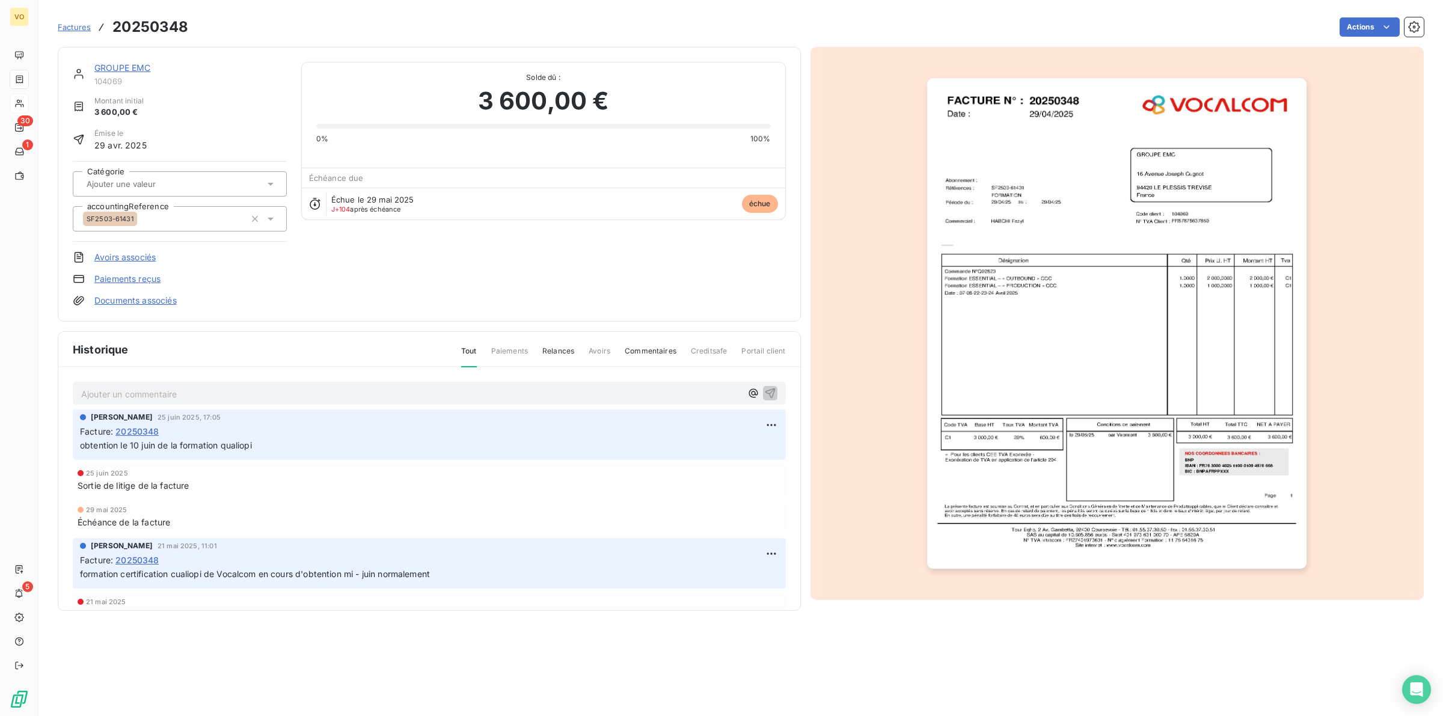
click at [529, 292] on div "GROUPE EMC 104069 Montant initial 3 600,00 € Émise le [DATE] Catégorie accounti…" at bounding box center [429, 184] width 713 height 245
click at [961, 302] on img "button" at bounding box center [1116, 323] width 379 height 491
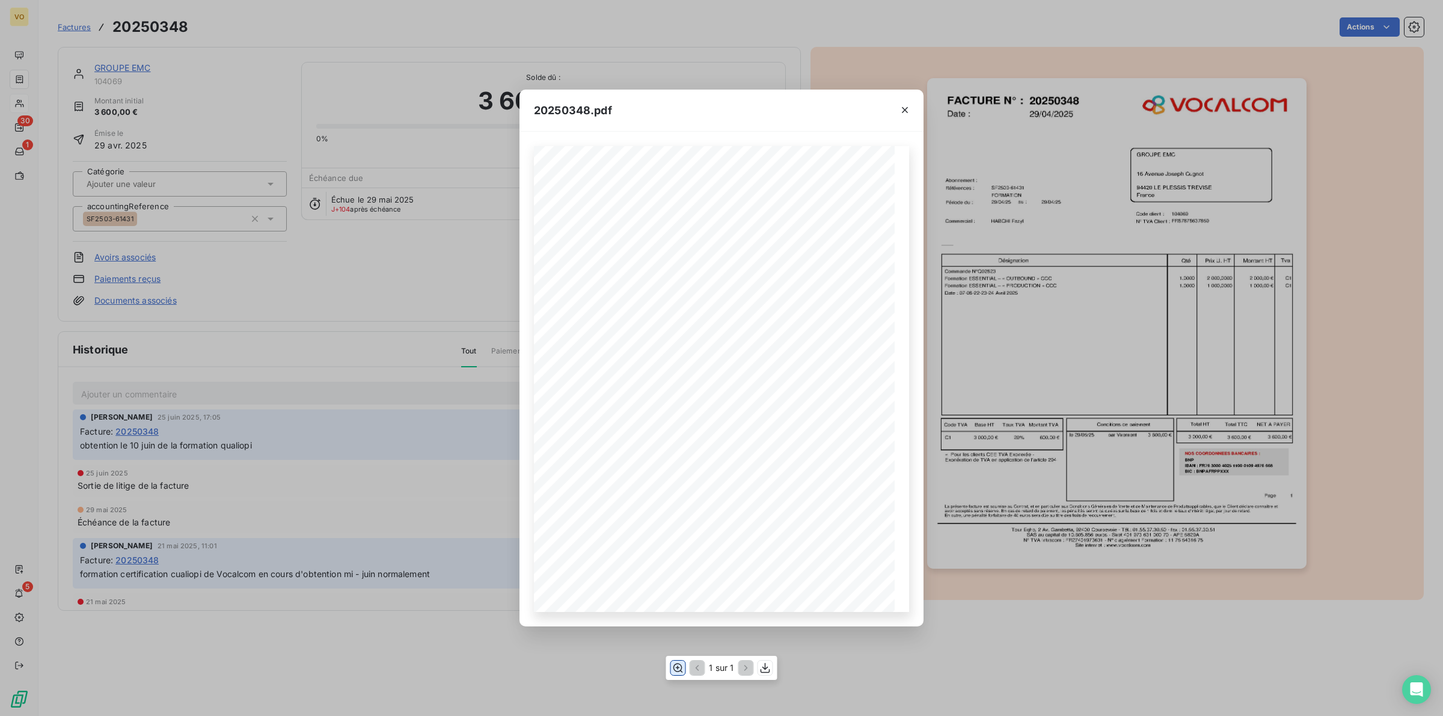
click at [680, 446] on icon "button" at bounding box center [678, 668] width 12 height 12
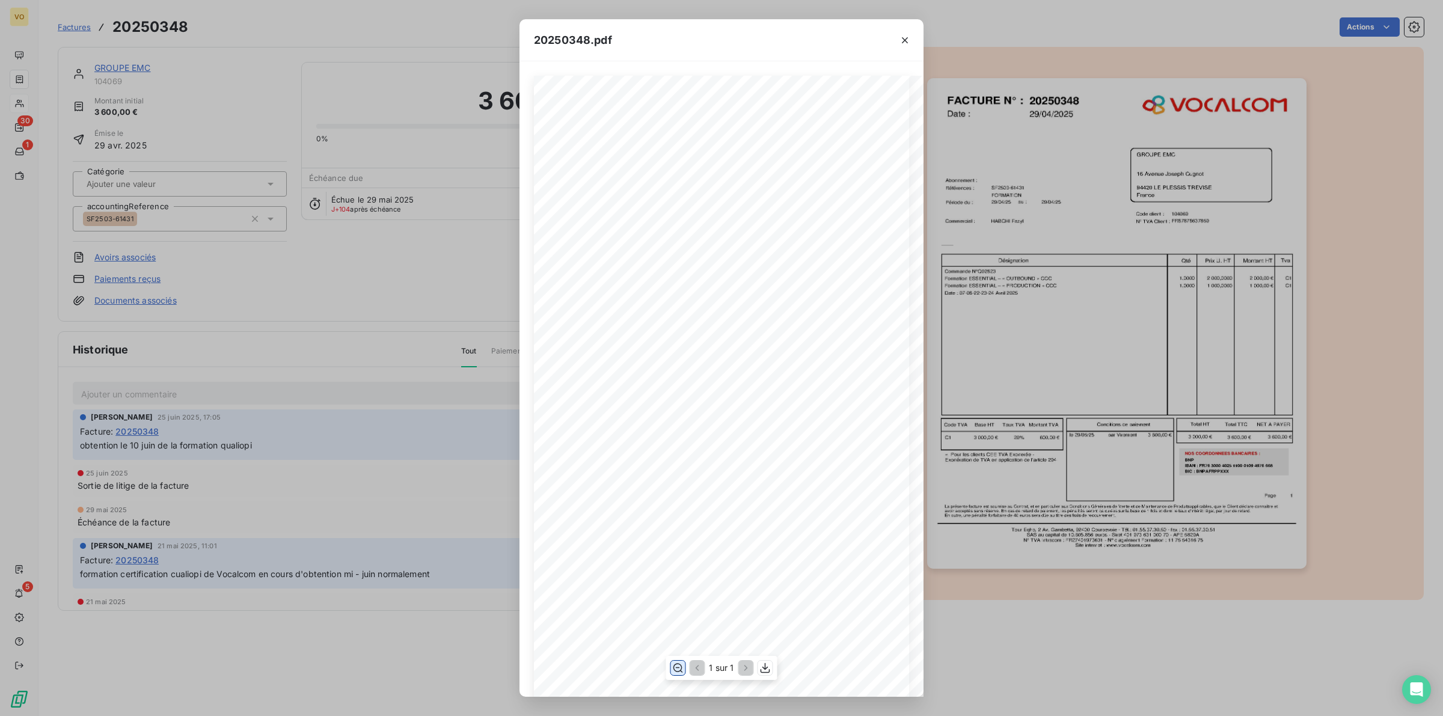
click at [660, 418] on div "Références : FACTURE N° : GROUPE EMC [STREET_ADDRESS][PERSON_NAME] TREVISE FR87…" at bounding box center [721, 465] width 375 height 778
click at [377, 446] on div "20250348.pdf Références : FACTURE N° : GROUPE EMC [STREET_ADDRESS][PERSON_NAME]…" at bounding box center [721, 358] width 1443 height 716
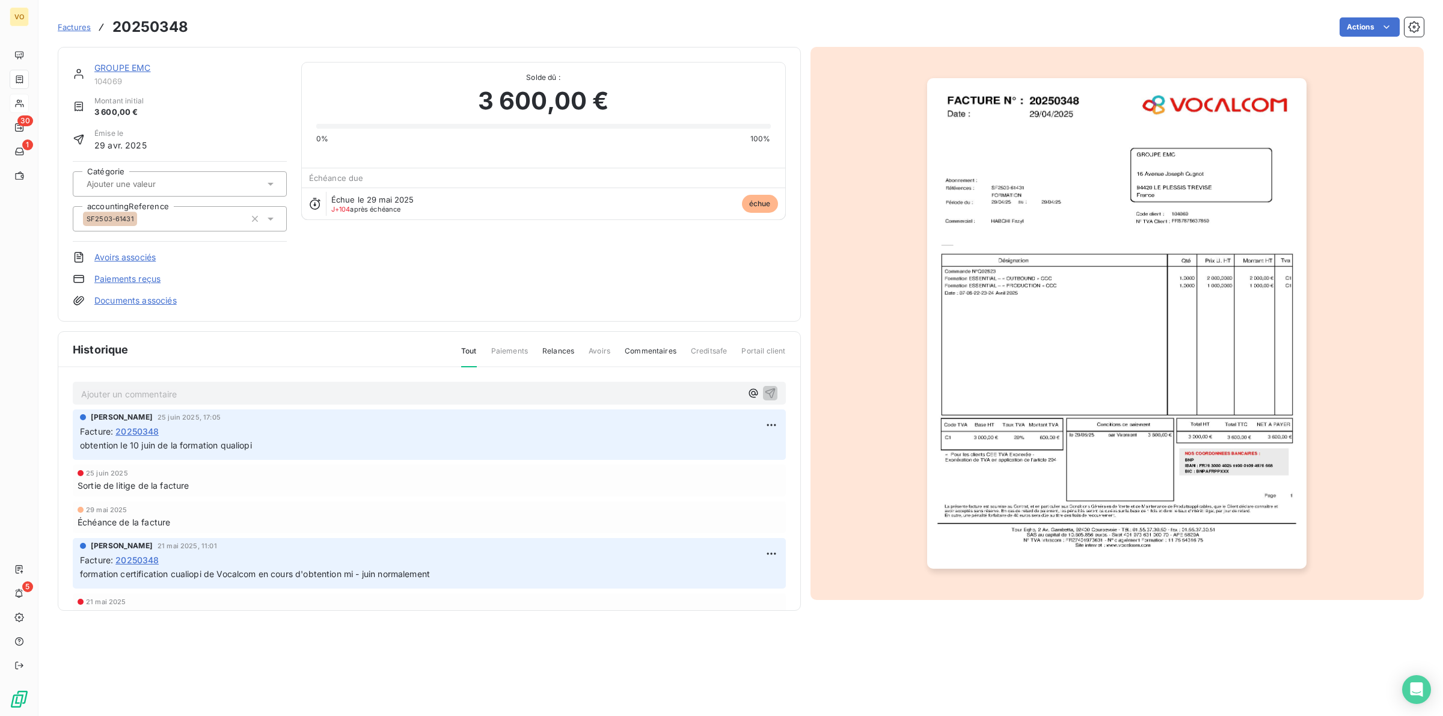
click at [109, 66] on link "GROUPE EMC" at bounding box center [122, 68] width 57 height 10
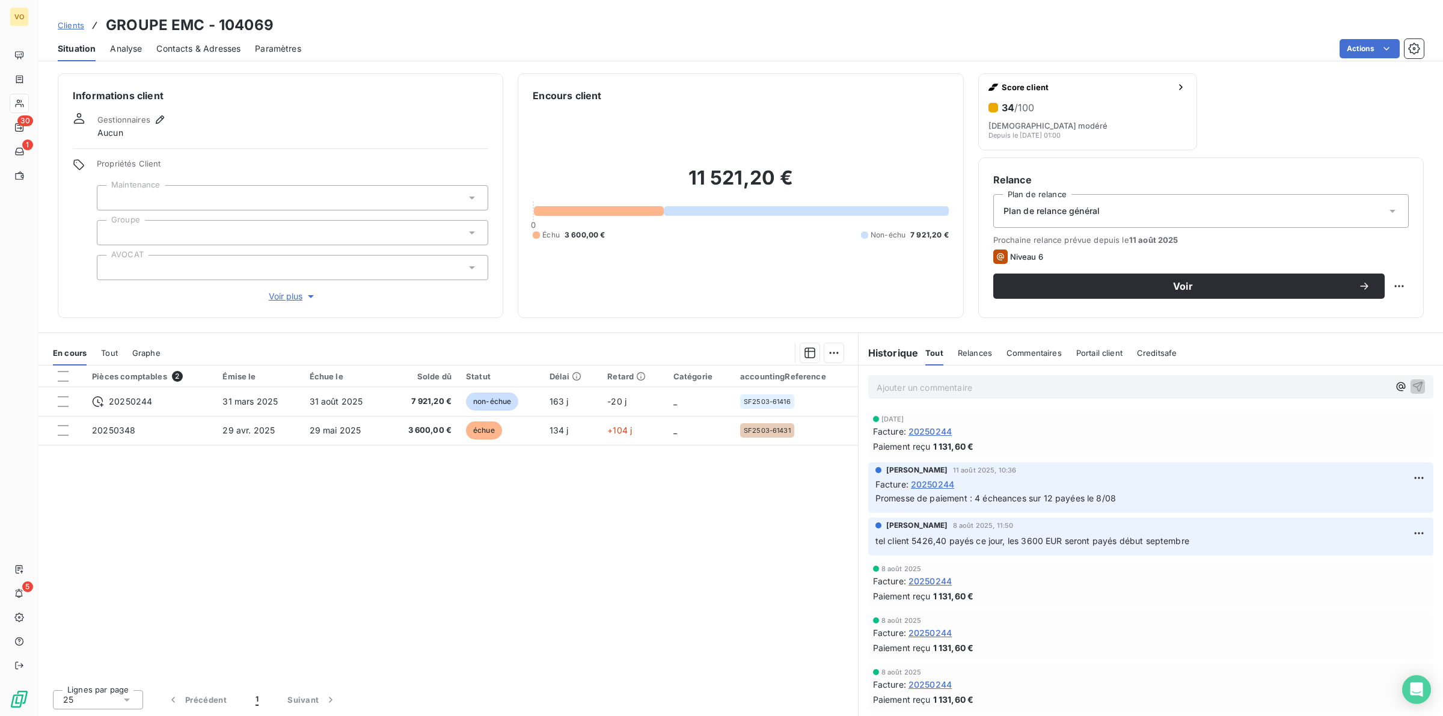
click at [452, 446] on div "Pièces comptables 2 Émise le Échue le Solde dû Statut Délai Retard Catégorie ac…" at bounding box center [448, 523] width 820 height 314
drag, startPoint x: 605, startPoint y: 512, endPoint x: 598, endPoint y: 526, distance: 15.3
click at [604, 446] on div "Pièces comptables 2 Émise le Échue le Solde dû Statut Délai Retard Catégorie ac…" at bounding box center [448, 523] width 820 height 314
click at [524, 446] on div "Pièces comptables 2 Émise le Échue le Solde dû Statut Délai Retard Catégorie ac…" at bounding box center [448, 523] width 820 height 314
click at [726, 446] on div "Pièces comptables 2 Émise le Échue le Solde dû Statut Délai Retard Catégorie ac…" at bounding box center [448, 523] width 820 height 314
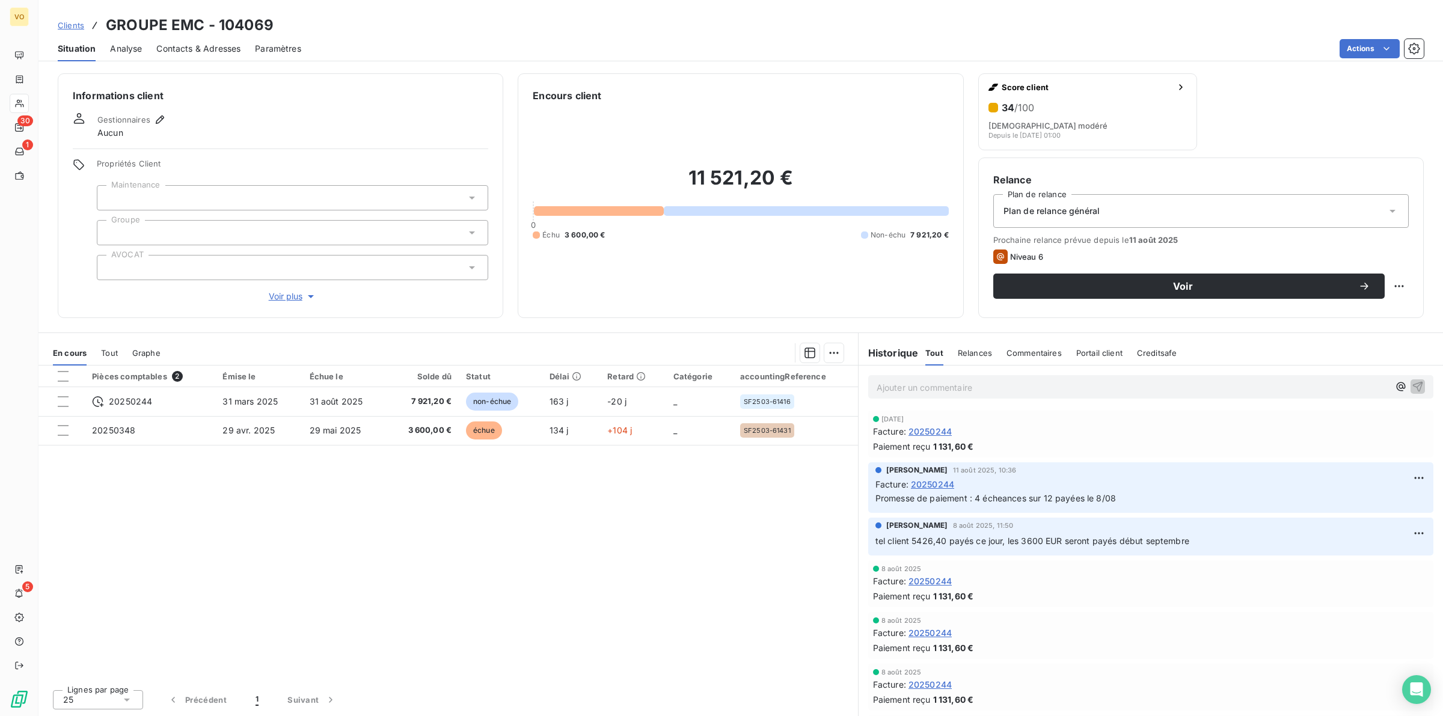
click at [558, 446] on div "Pièces comptables 2 Émise le Échue le Solde dû Statut Délai Retard Catégorie ac…" at bounding box center [448, 523] width 820 height 314
click at [452, 446] on div "Pièces comptables 2 Émise le Échue le Solde dû Statut Délai Retard Catégorie ac…" at bounding box center [448, 523] width 820 height 314
